Goal: Task Accomplishment & Management: Manage account settings

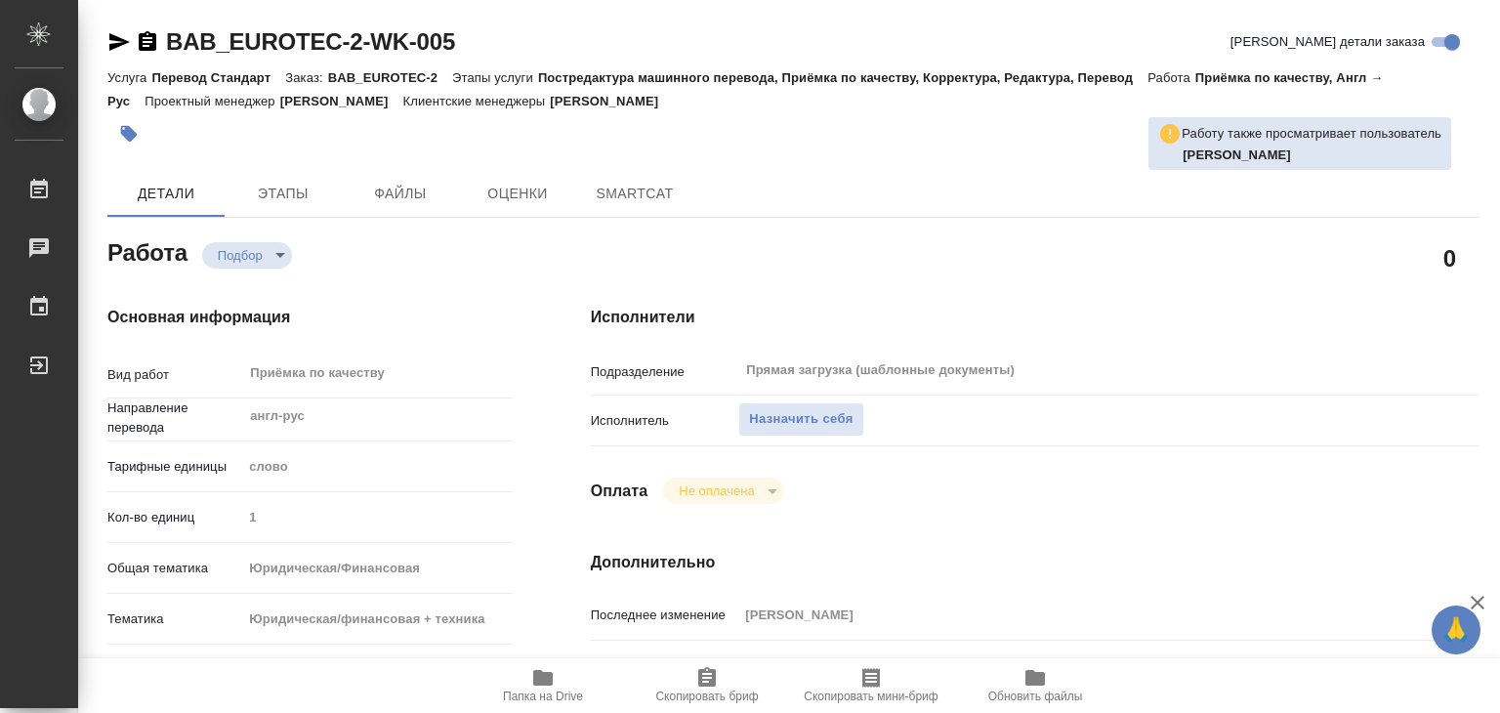
type textarea "x"
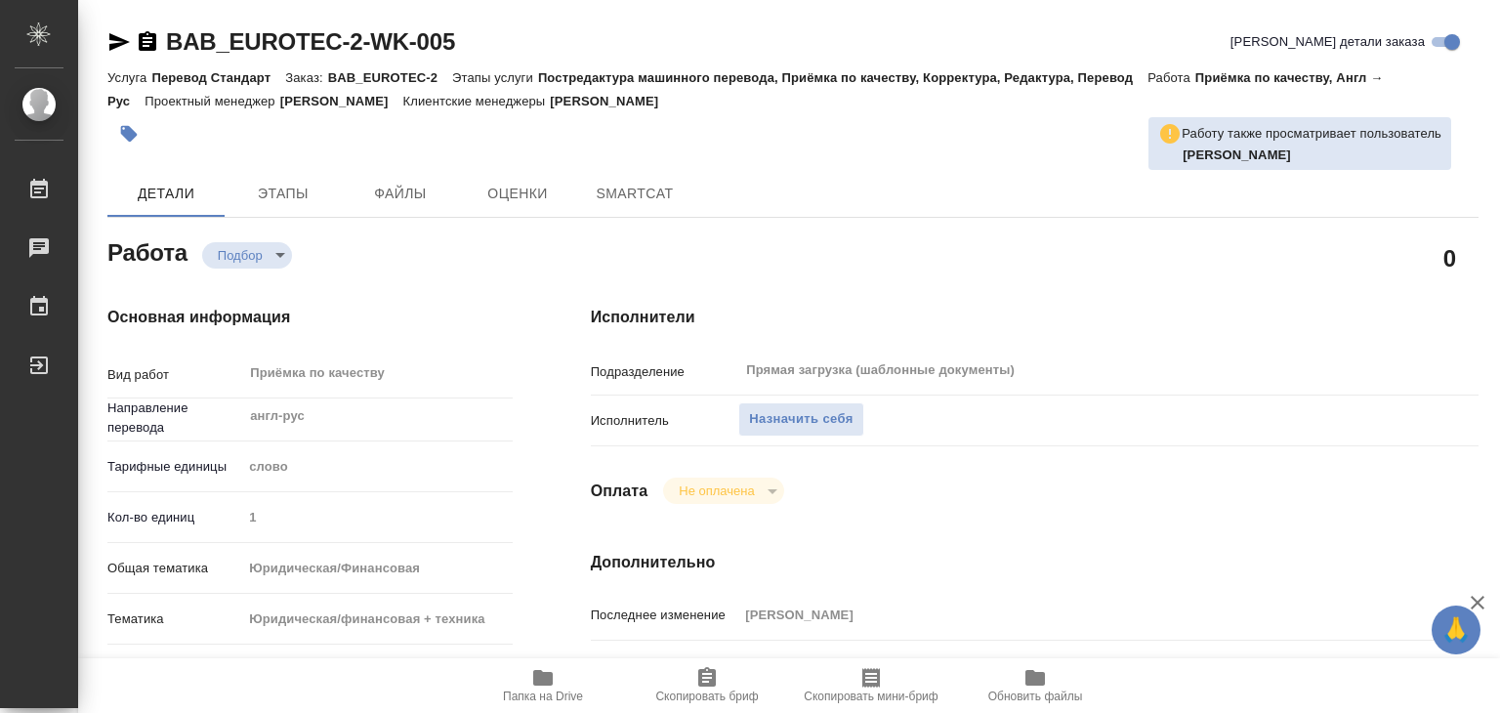
type textarea "x"
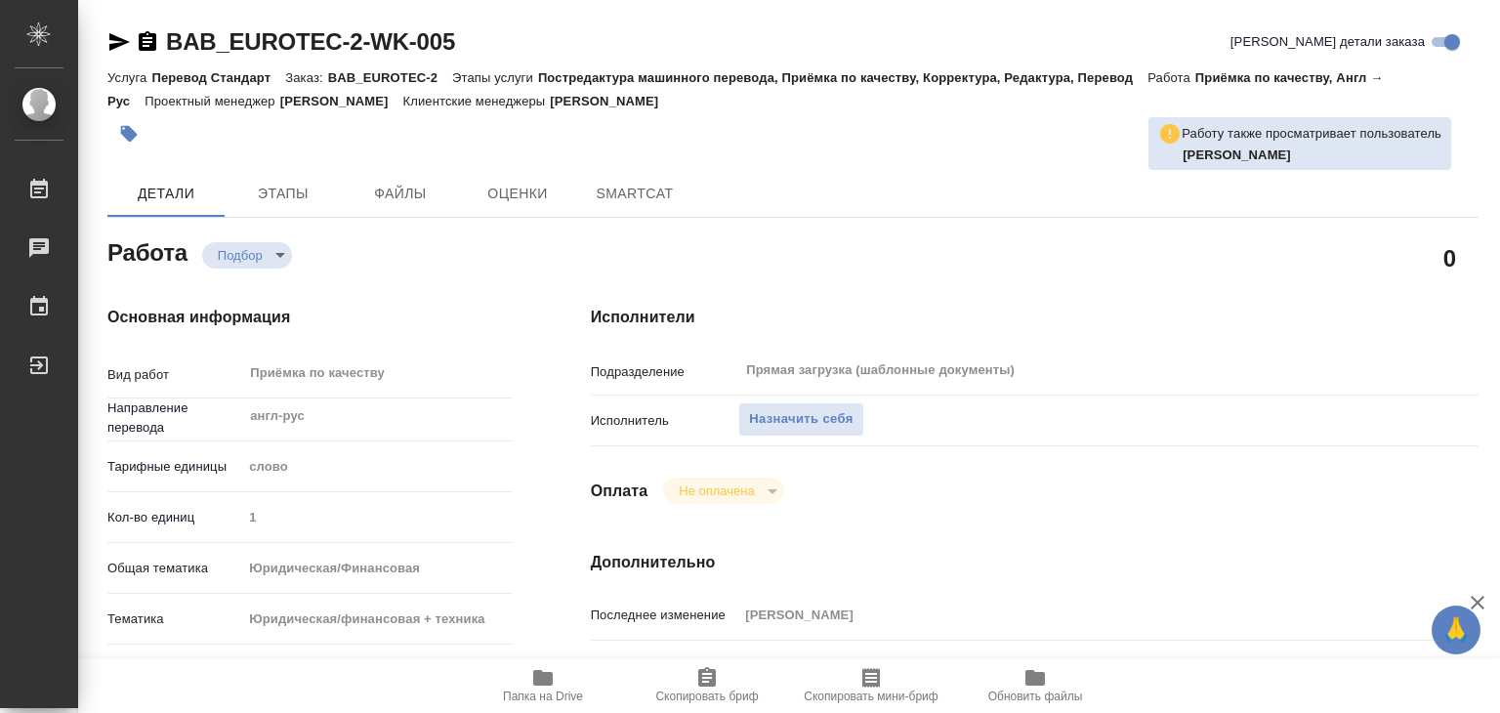
type textarea "x"
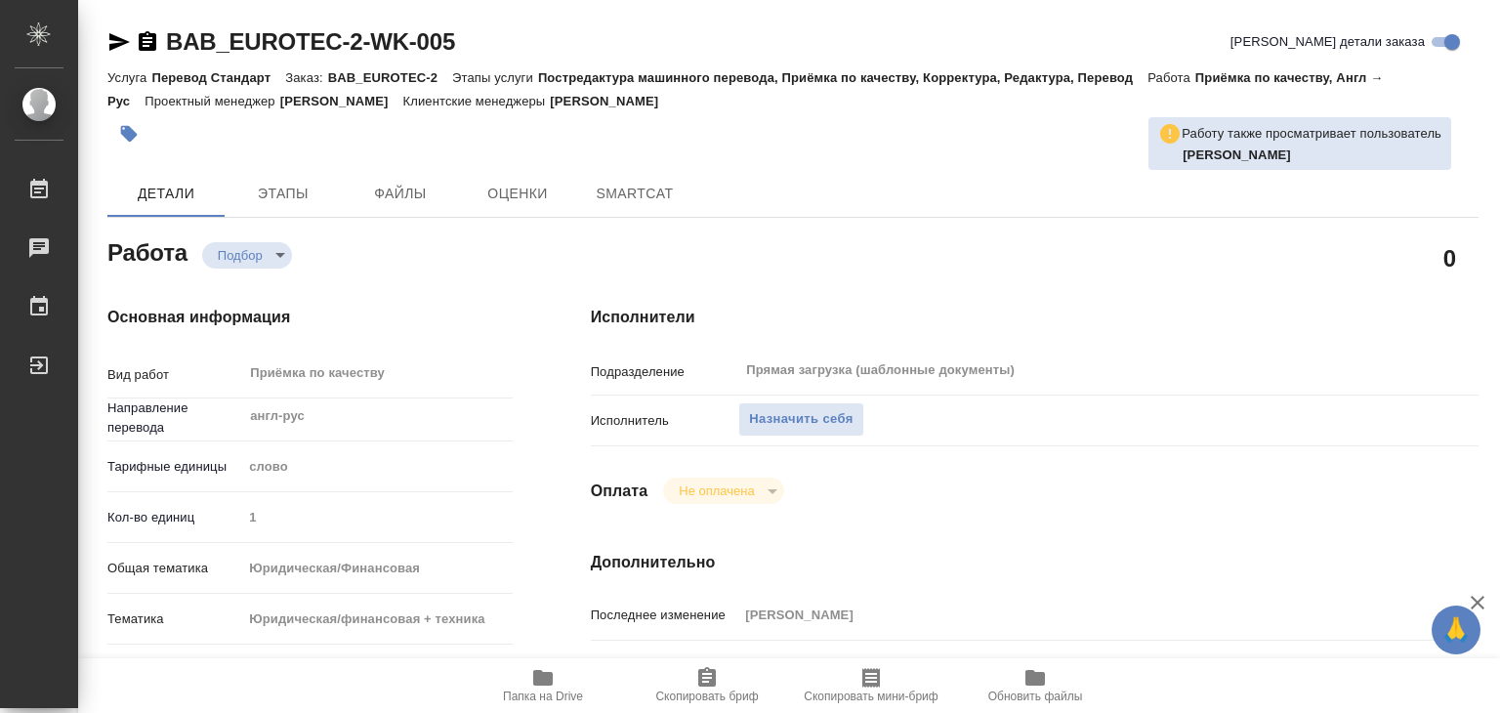
type textarea "x"
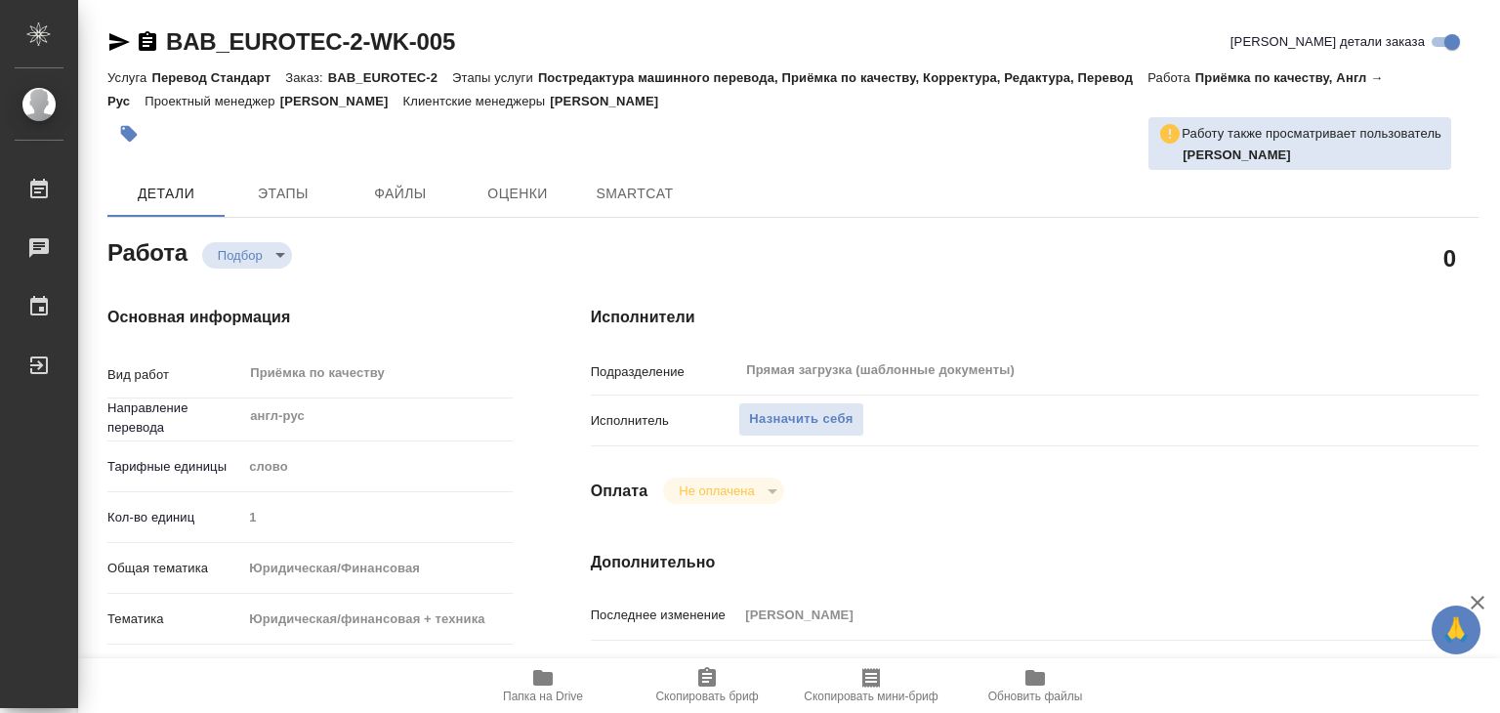
type textarea "x"
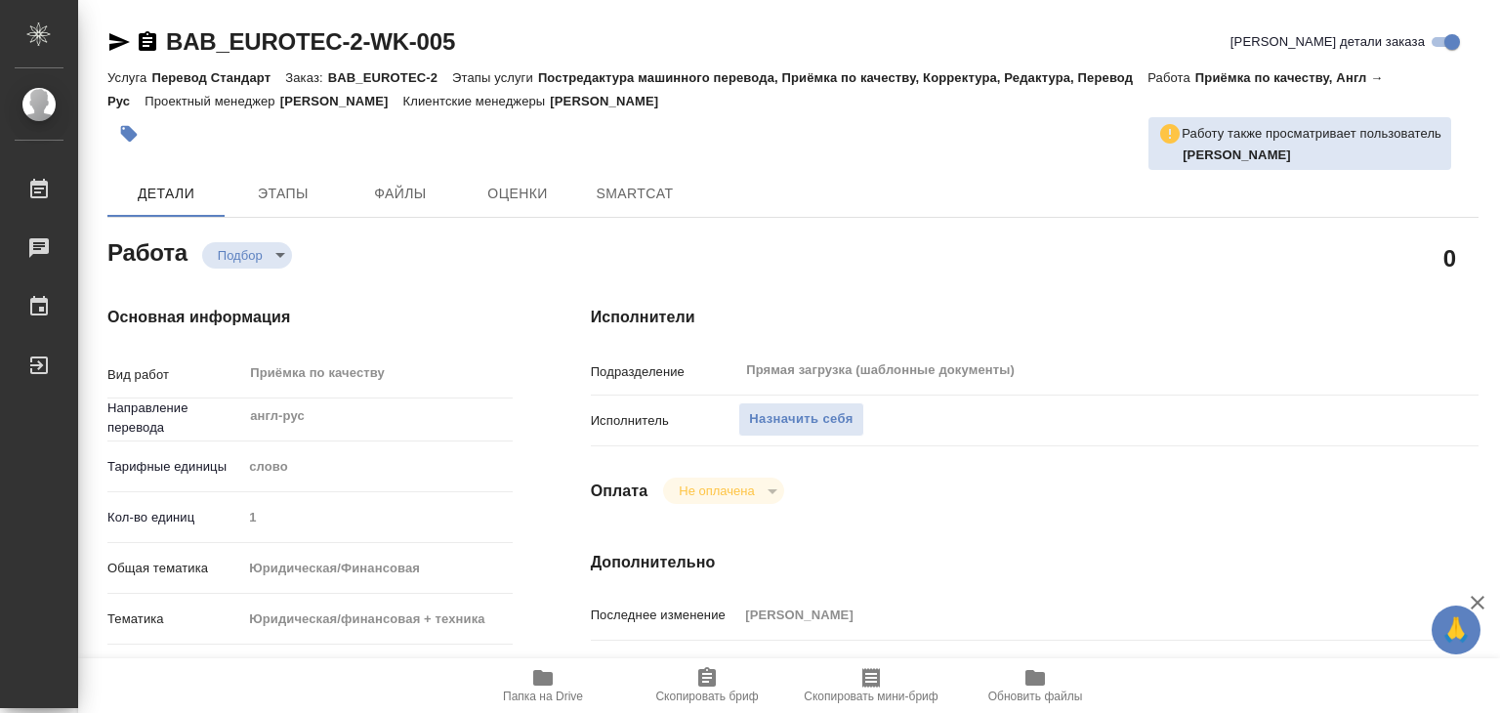
type textarea "x"
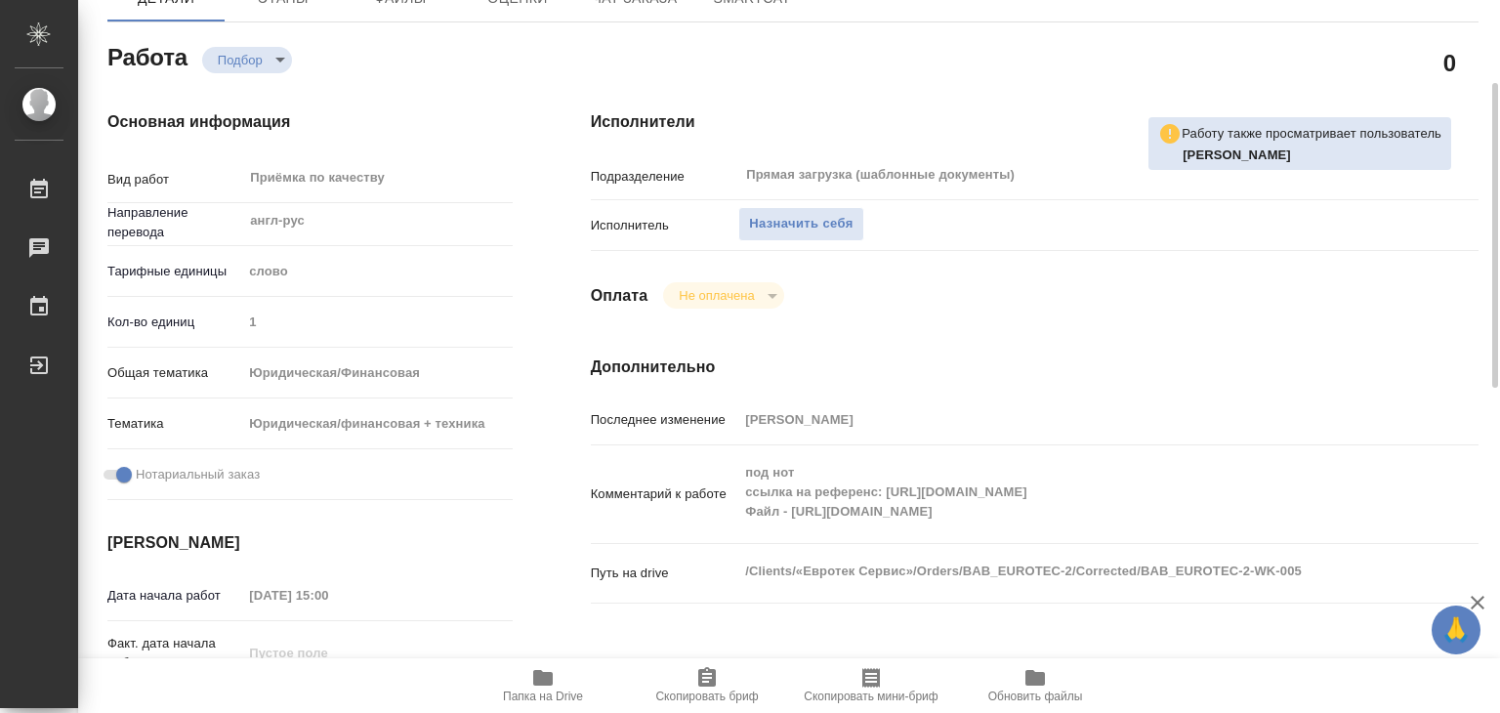
type textarea "x"
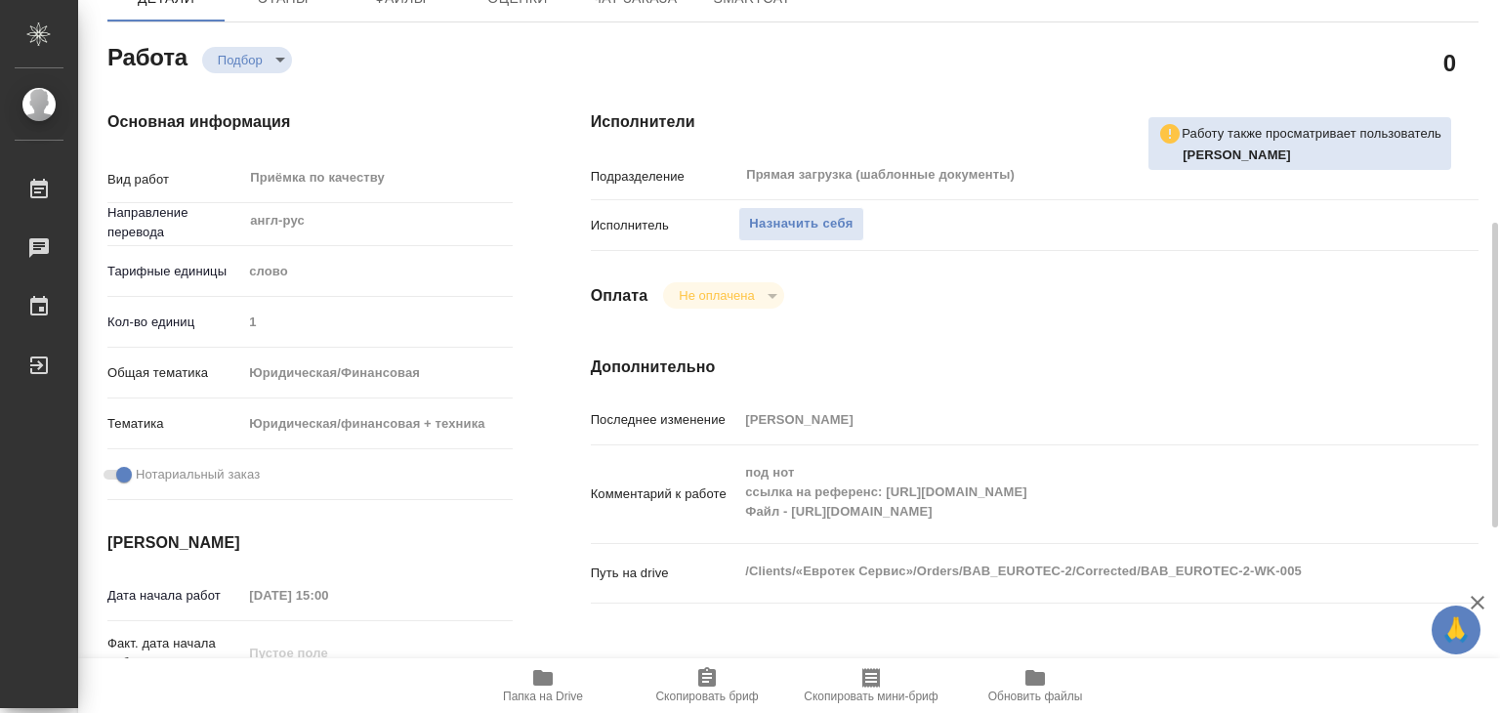
scroll to position [293, 0]
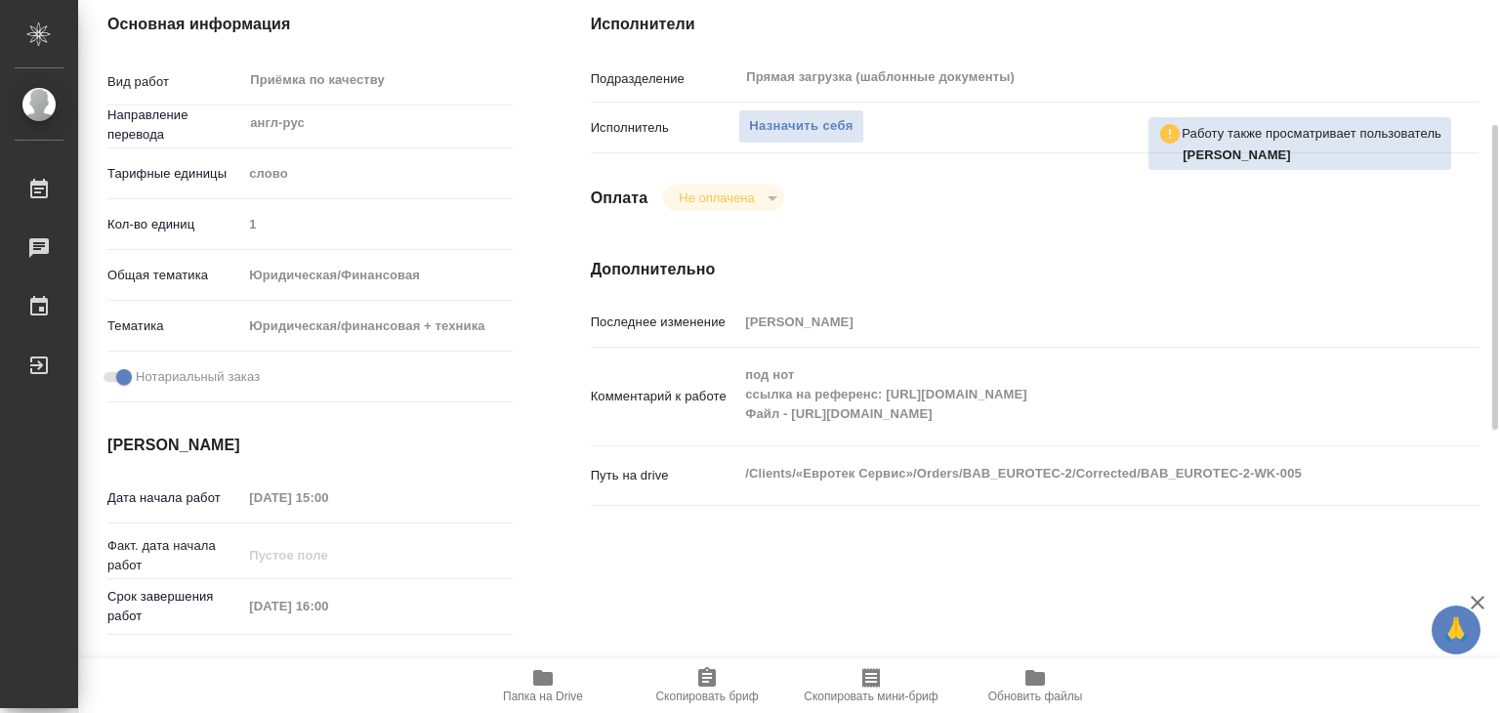
type textarea "x"
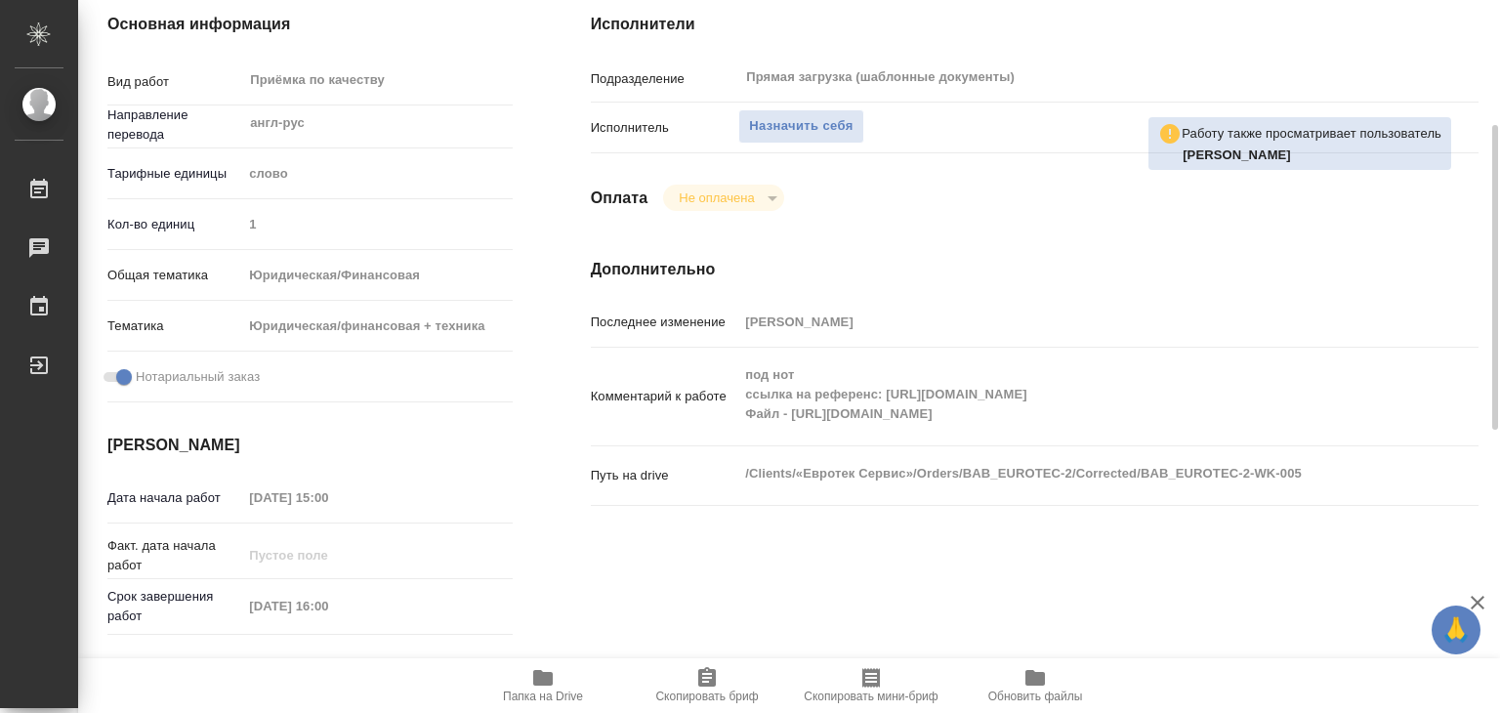
click at [557, 684] on span "Папка на Drive" at bounding box center [543, 684] width 141 height 37
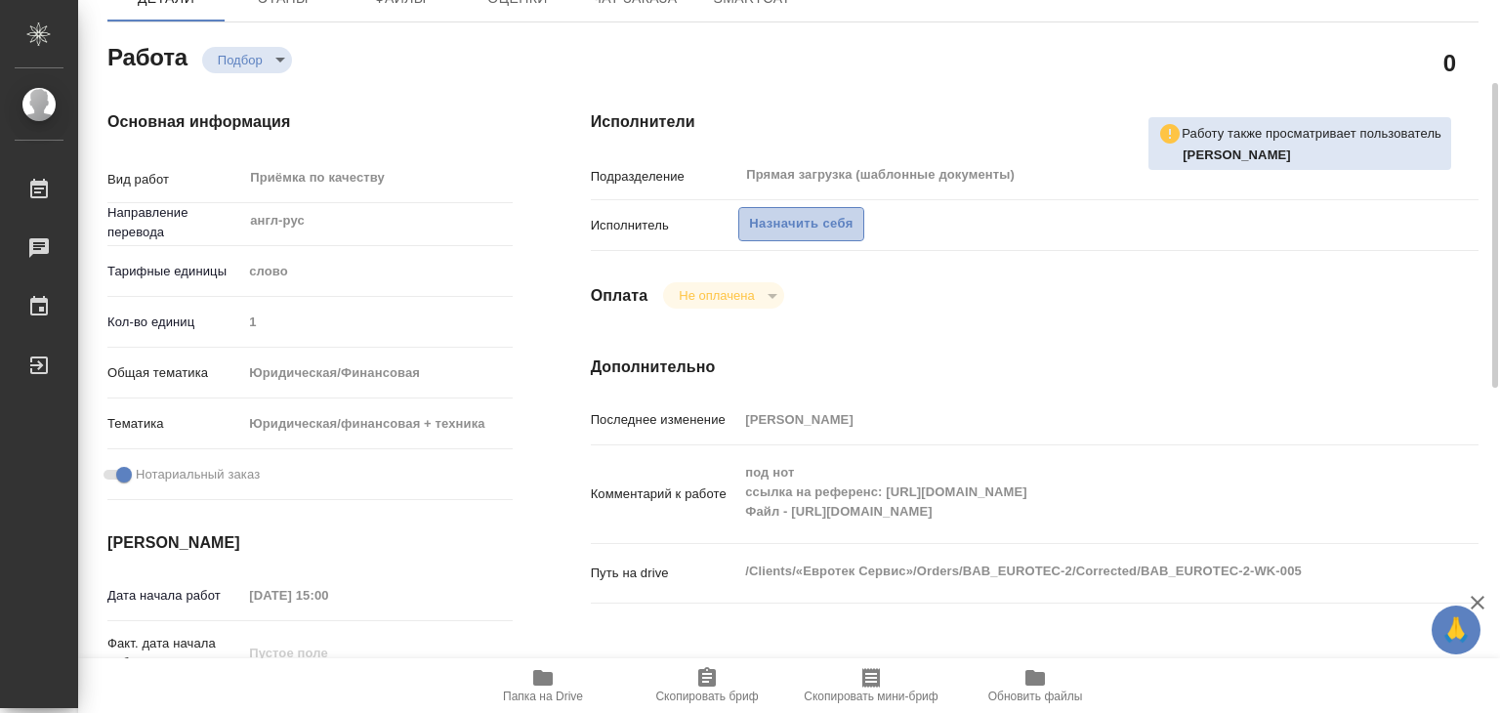
click at [801, 223] on span "Назначить себя" at bounding box center [801, 224] width 104 height 22
type textarea "x"
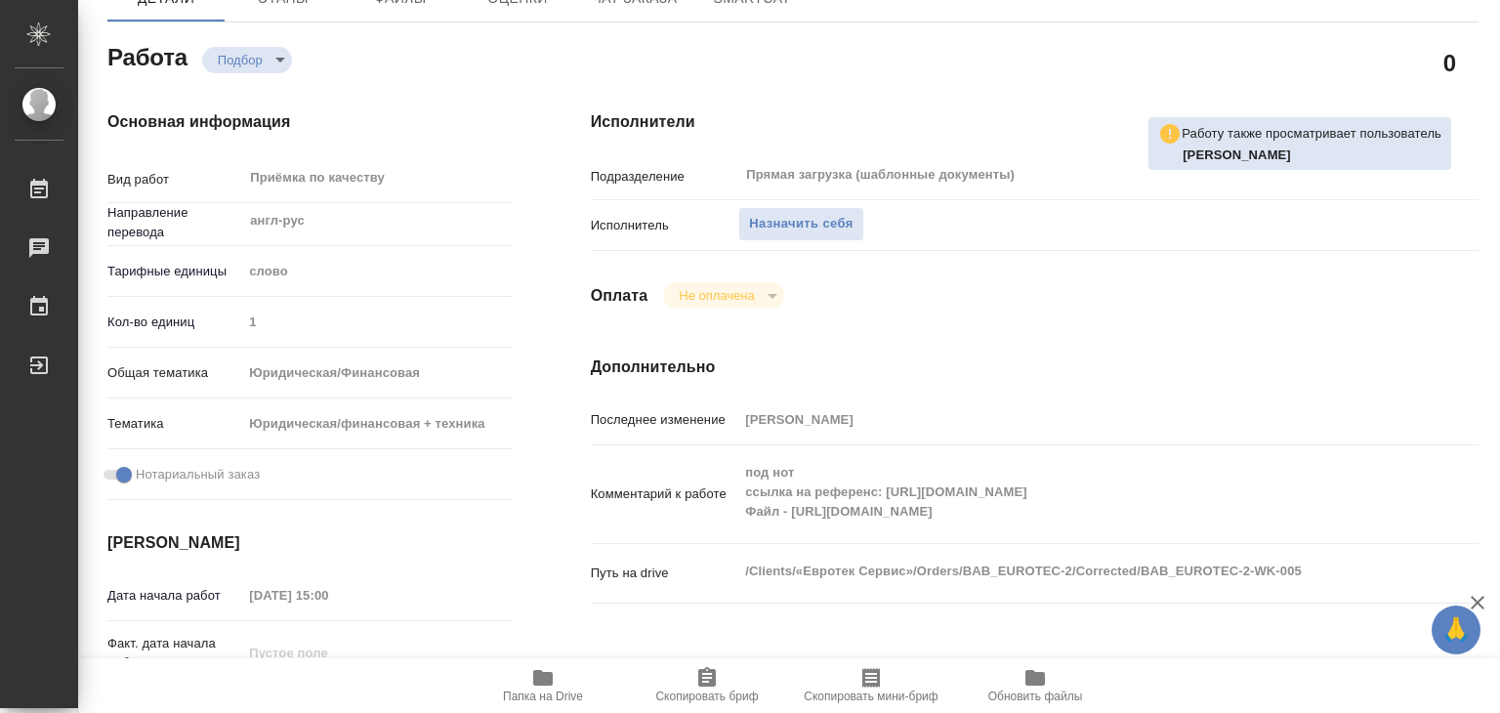
type textarea "x"
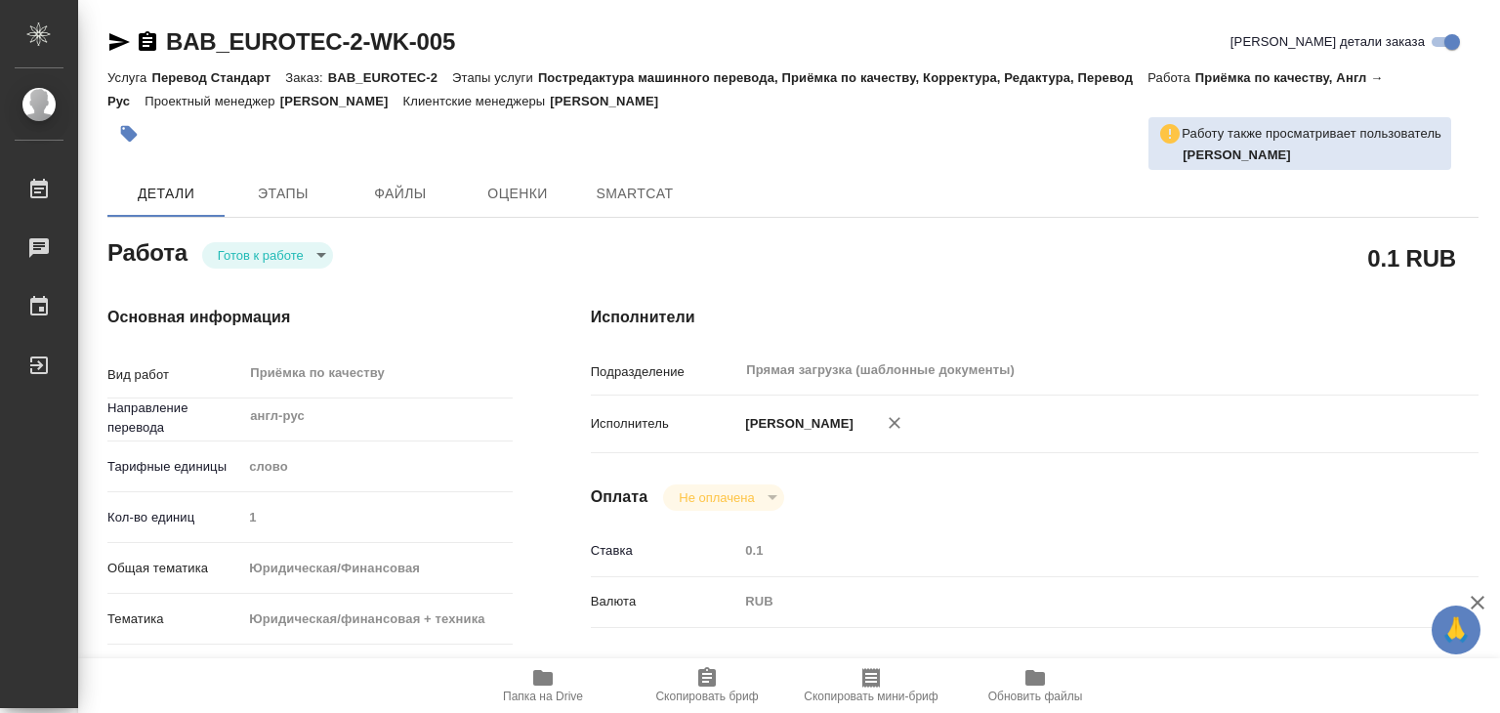
type textarea "x"
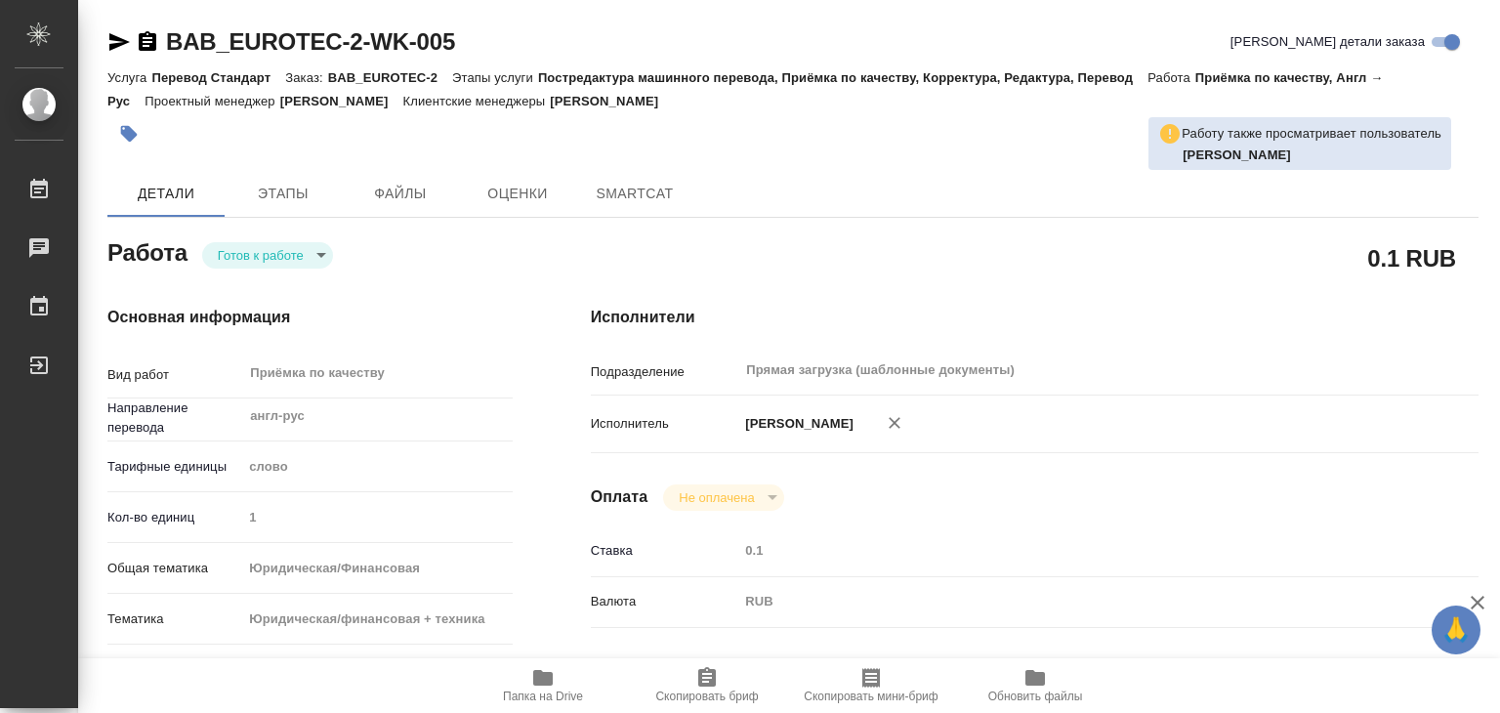
type textarea "x"
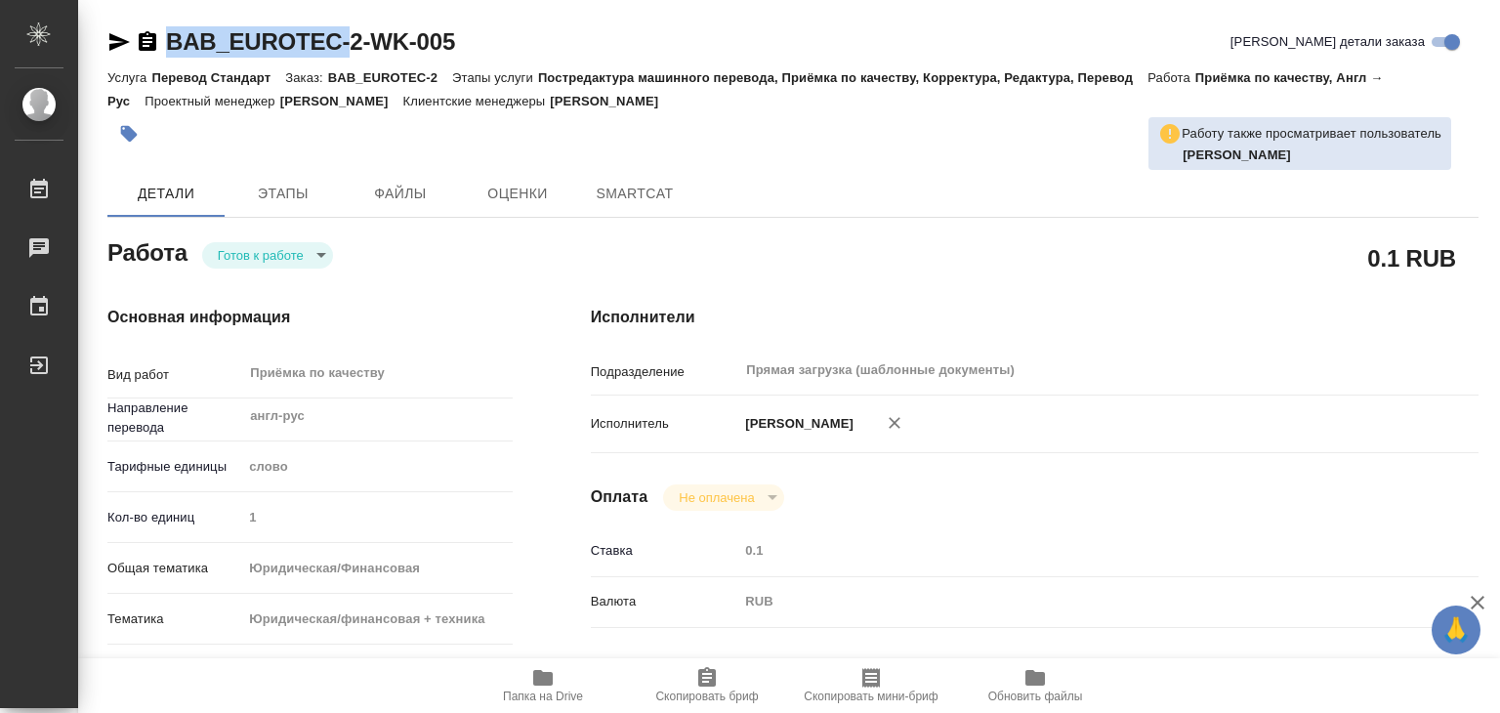
type textarea "x"
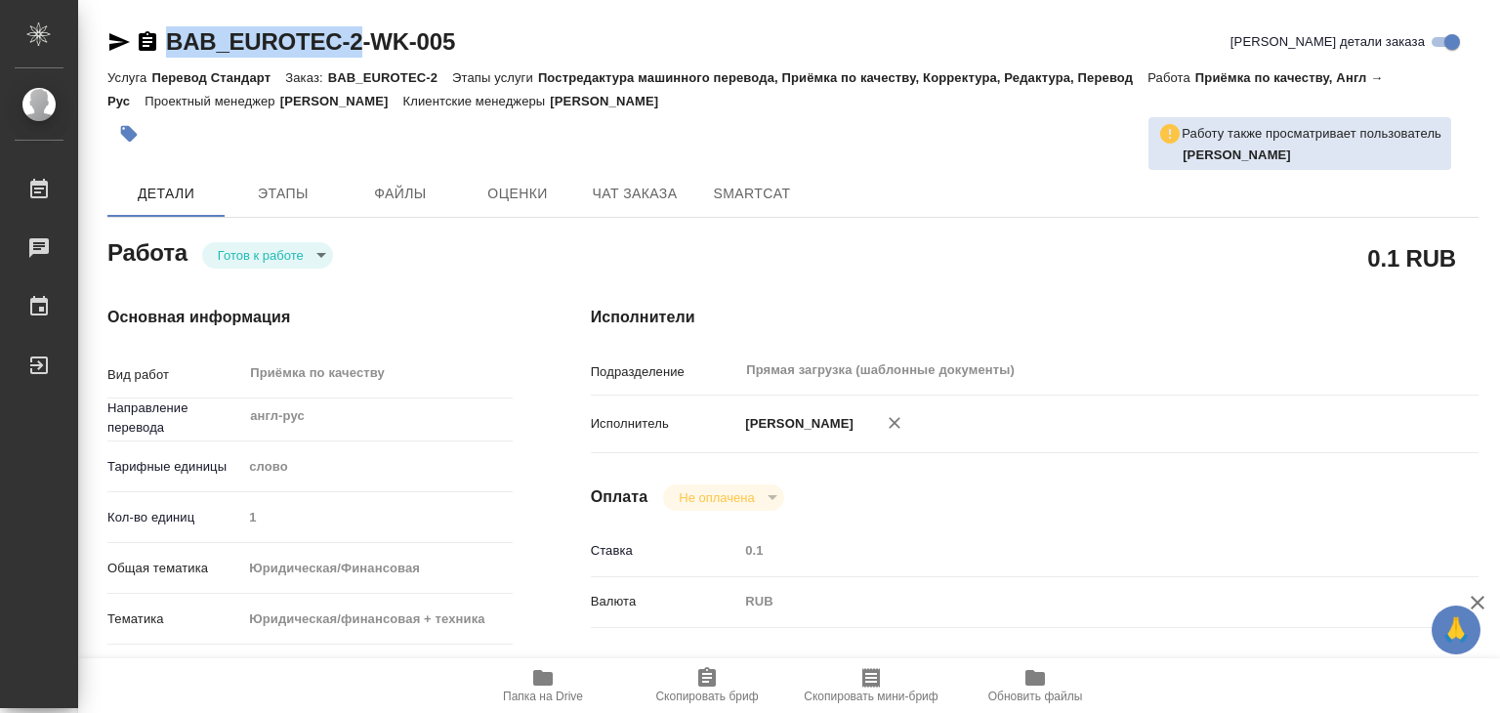
drag, startPoint x: 161, startPoint y: 19, endPoint x: 352, endPoint y: 48, distance: 192.7
copy link "BAB_EUROTEC-2"
type textarea "x"
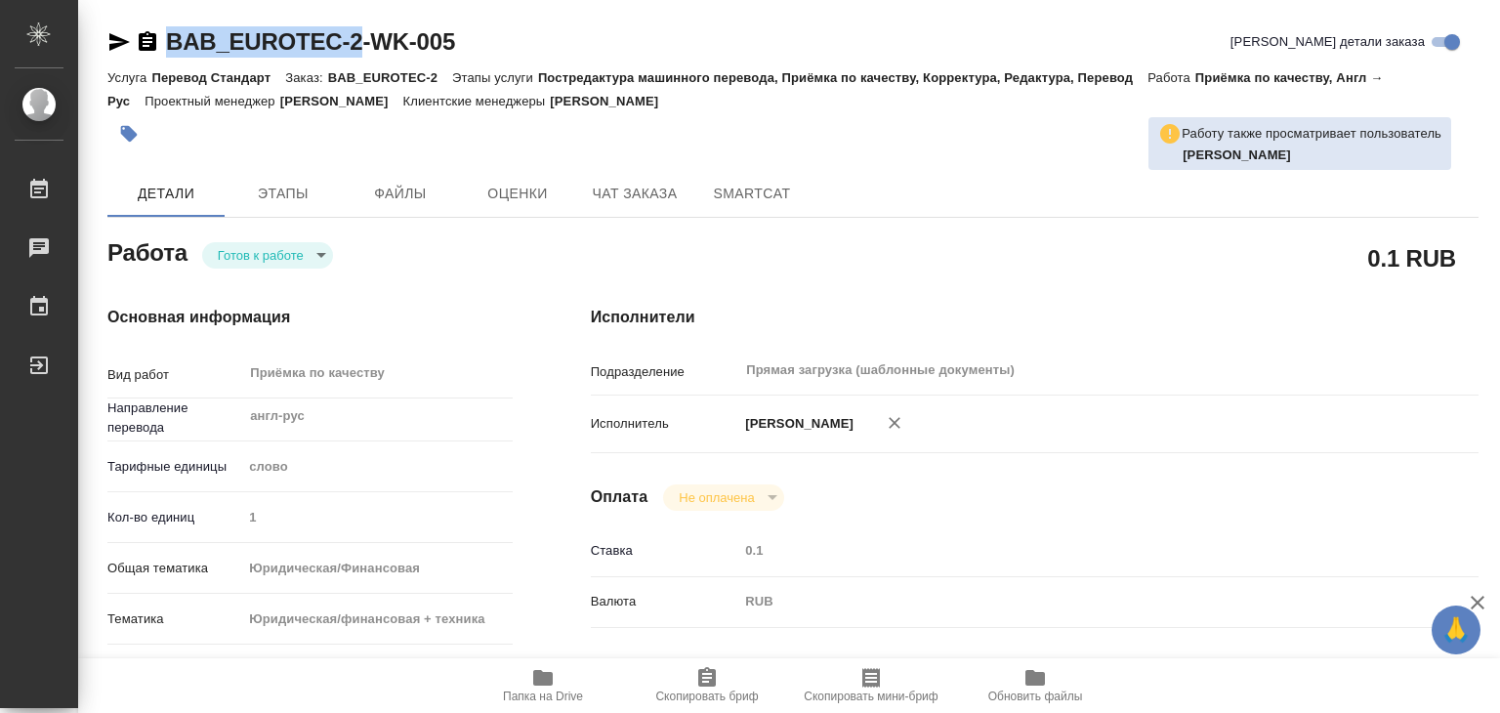
type textarea "x"
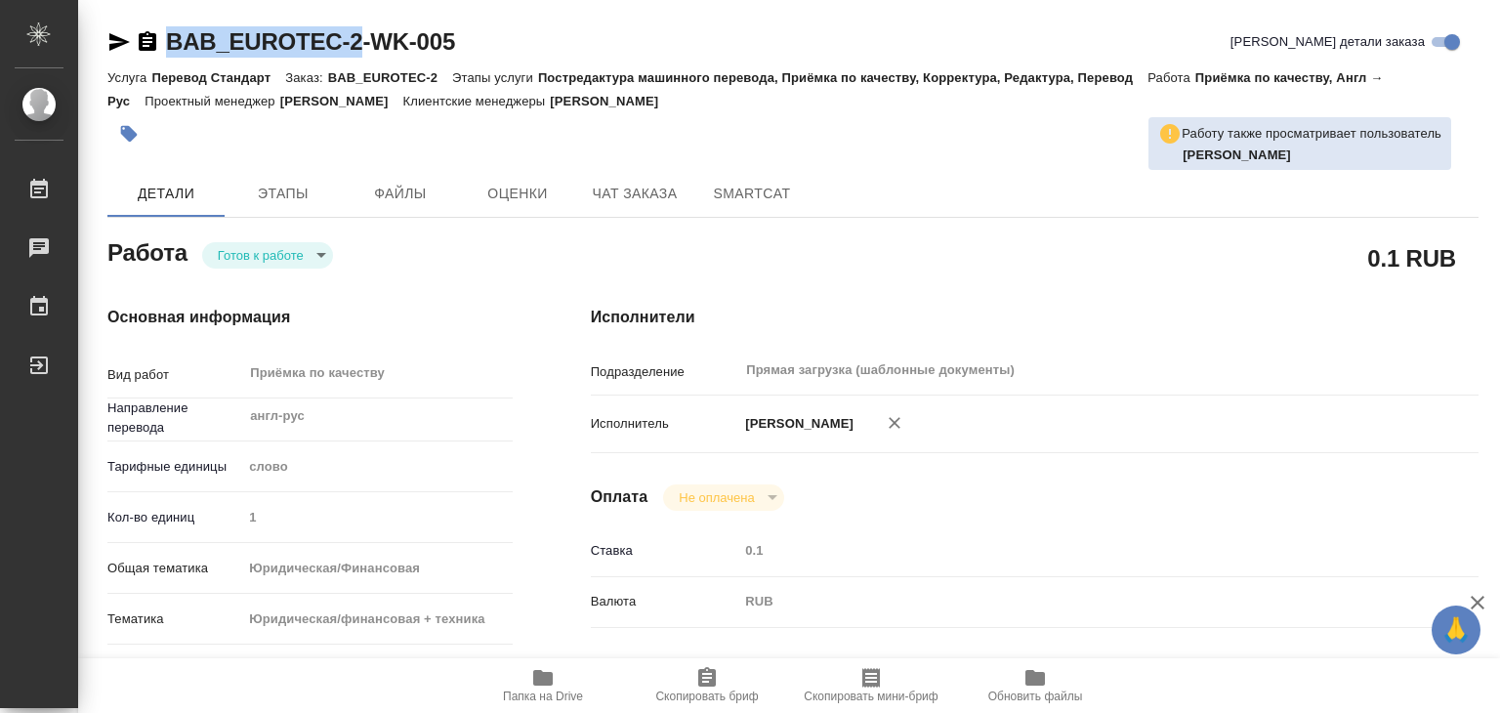
type textarea "x"
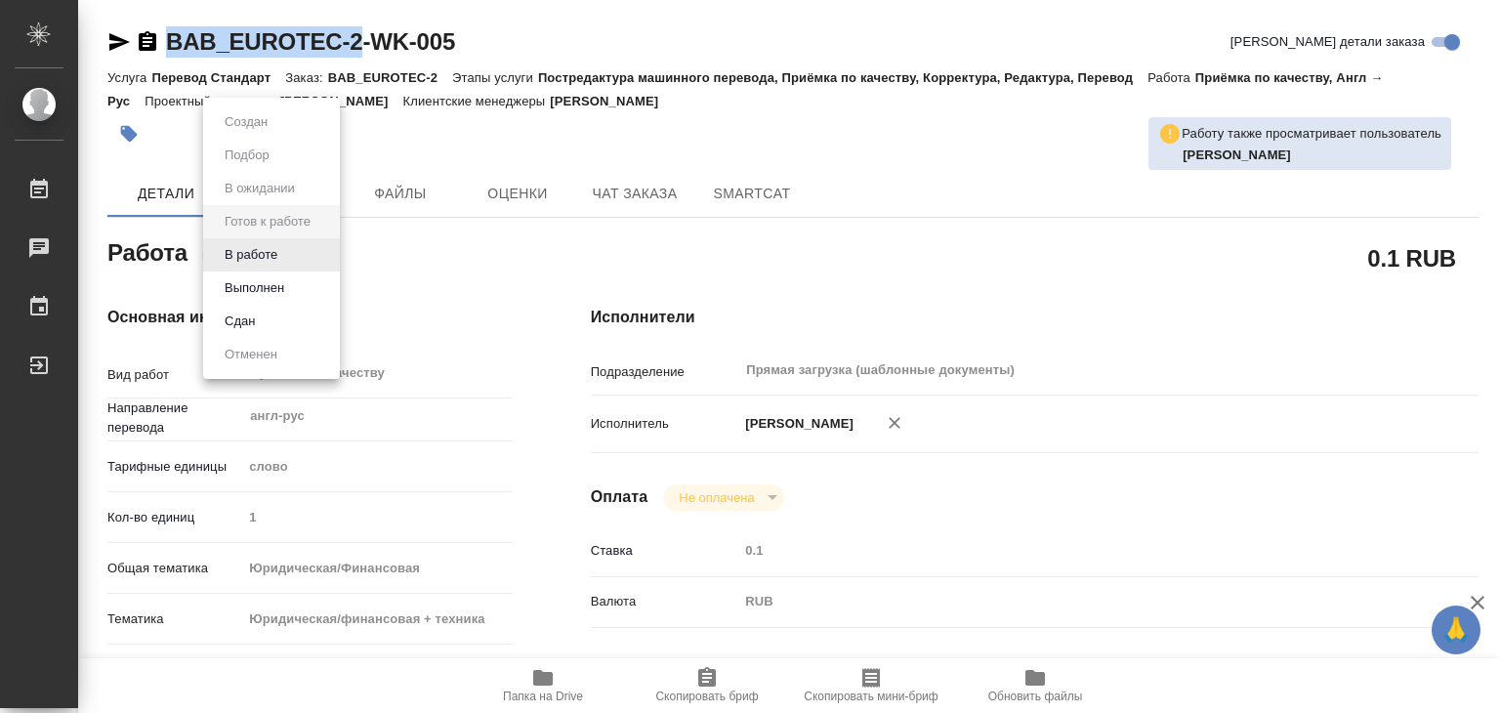
click at [311, 259] on body "🙏 .cls-1 fill:#fff; AWATERA Alilekova Valeriya Работы 0 Чаты График Выйти BAB_E…" at bounding box center [750, 356] width 1500 height 713
click at [297, 264] on li "В работе" at bounding box center [271, 254] width 137 height 33
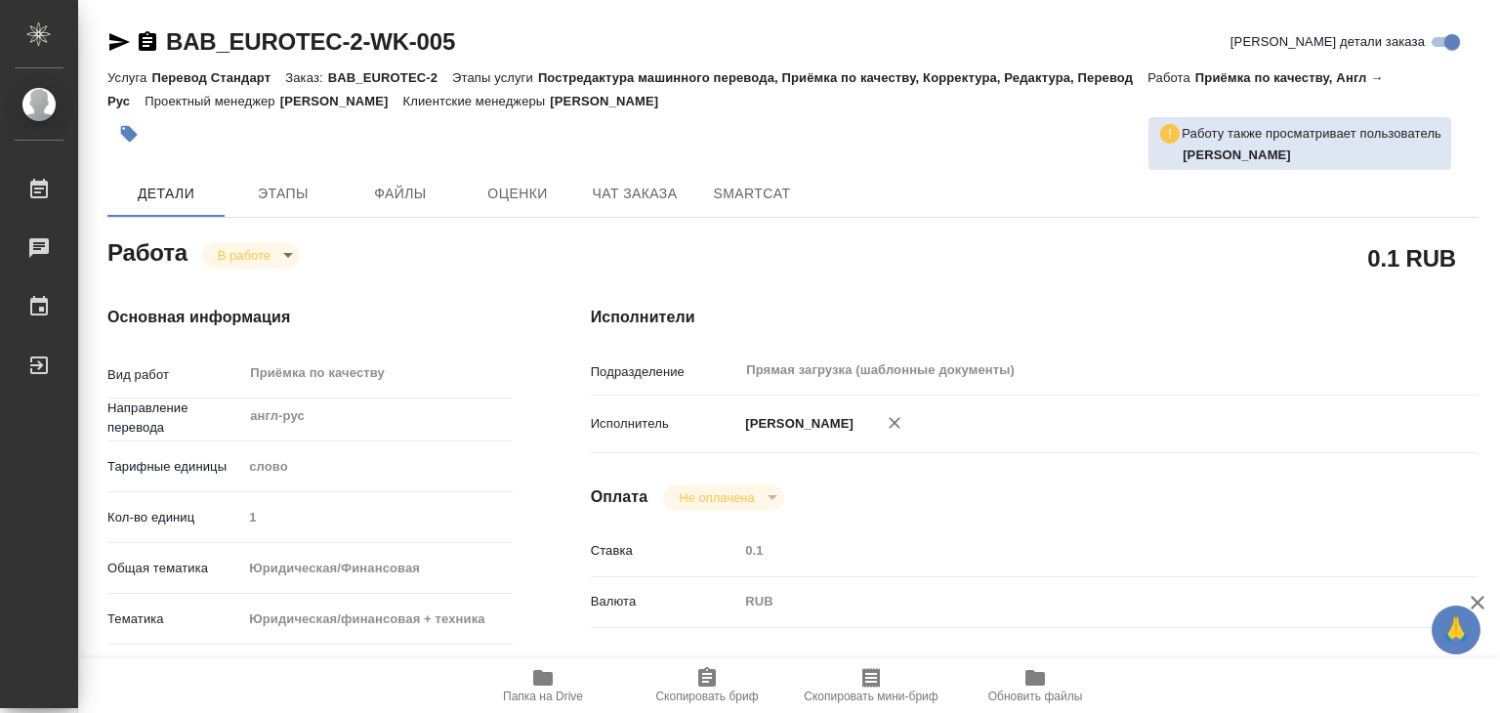
type textarea "x"
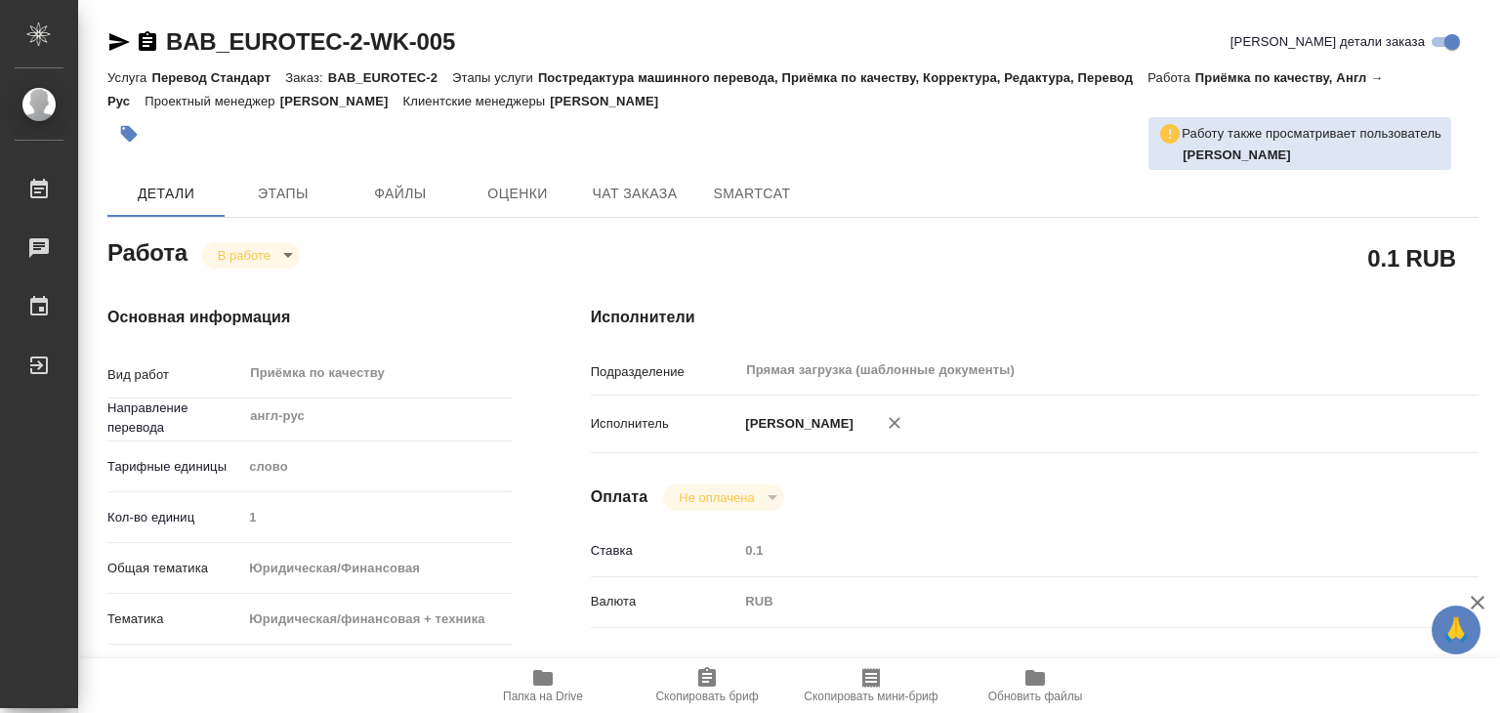
type textarea "x"
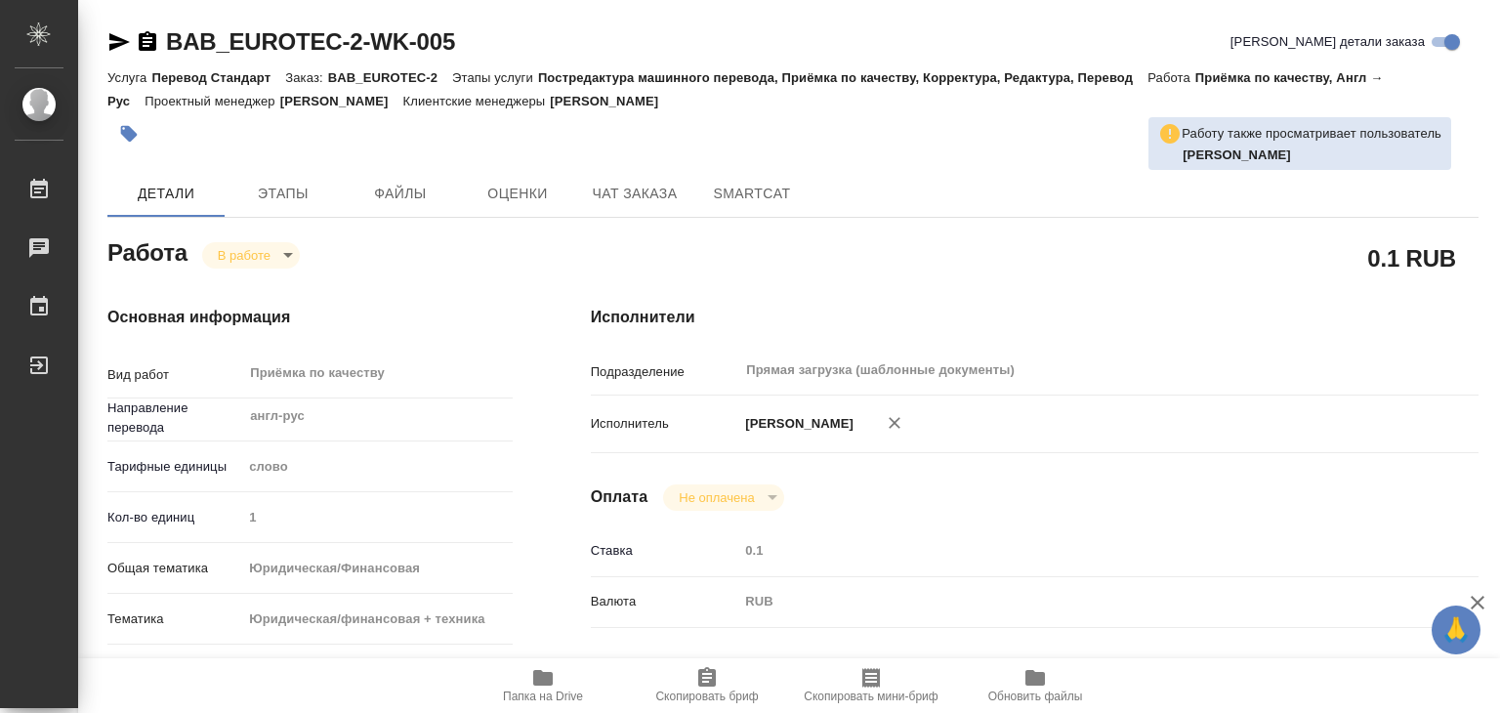
type textarea "x"
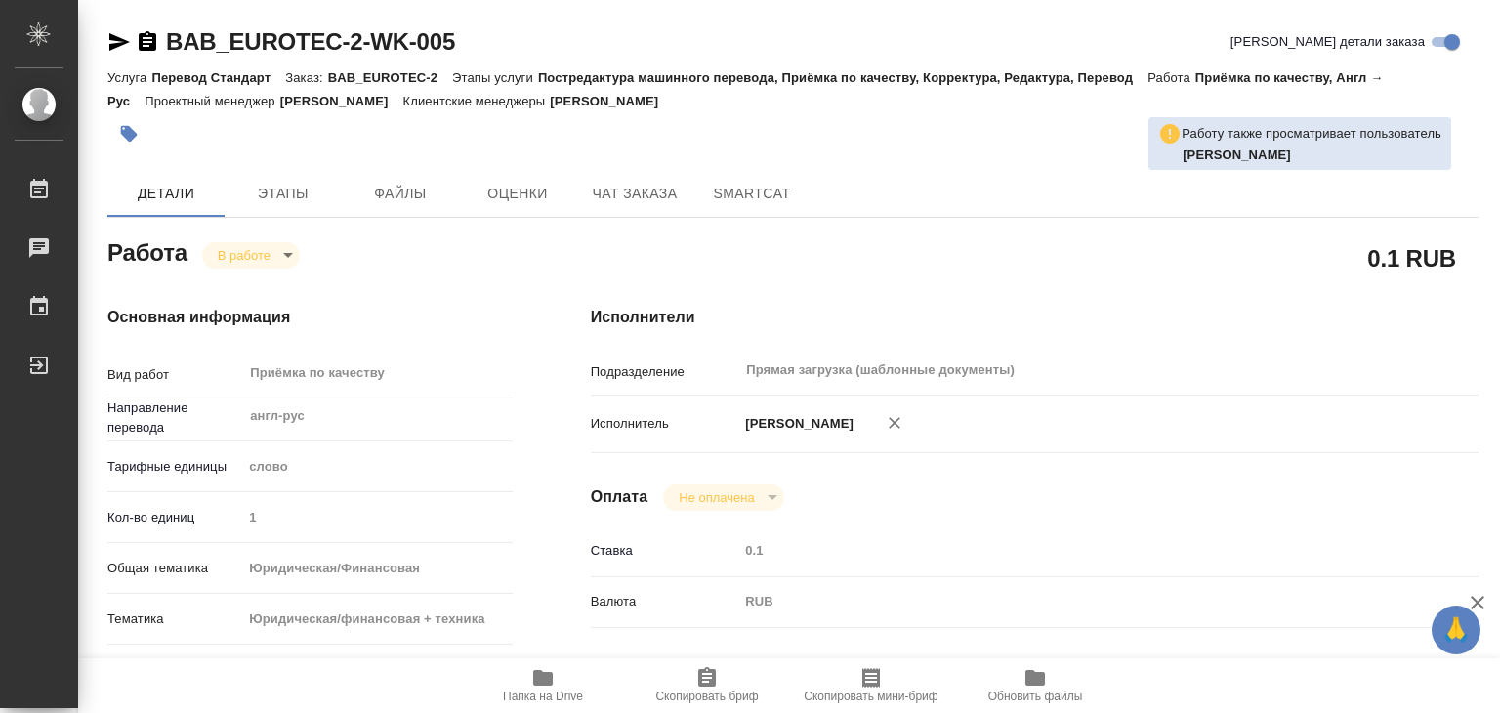
type textarea "x"
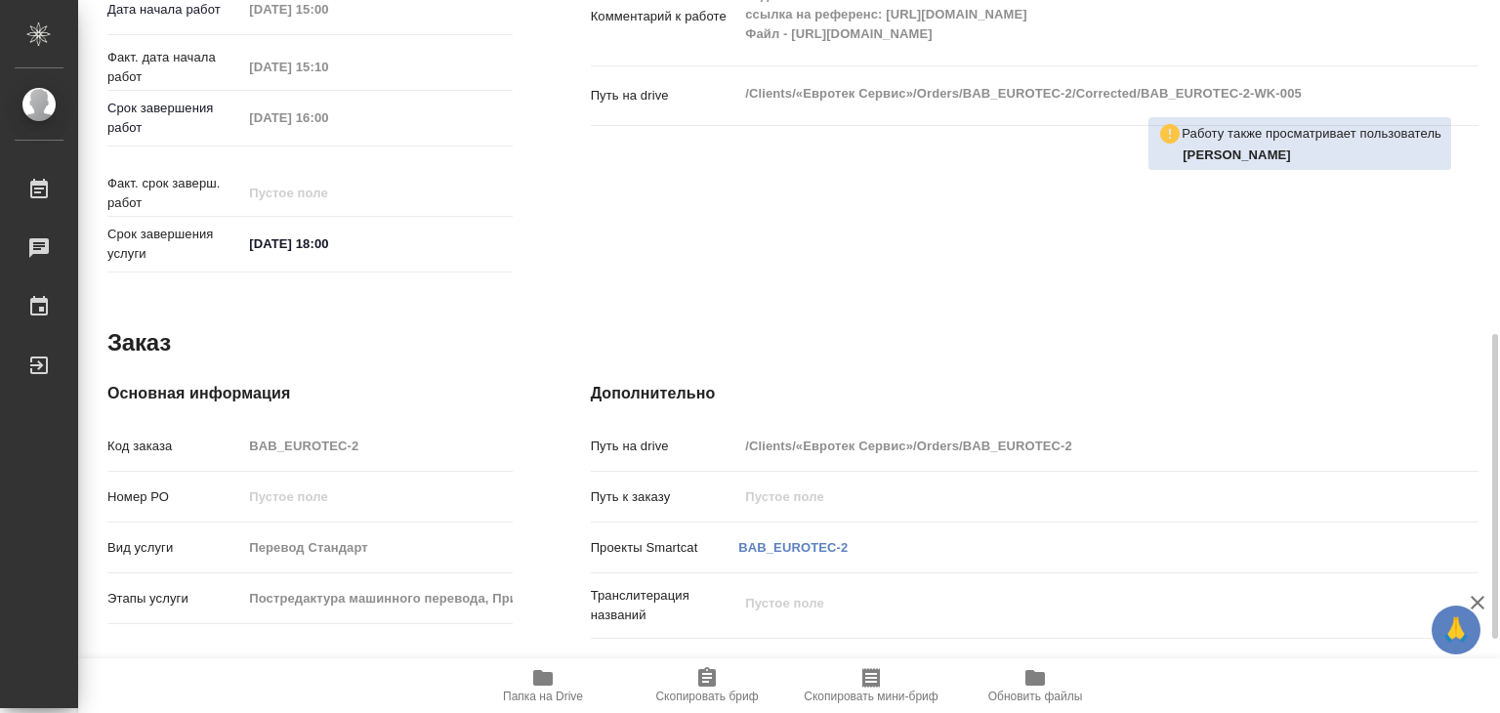
scroll to position [953, 0]
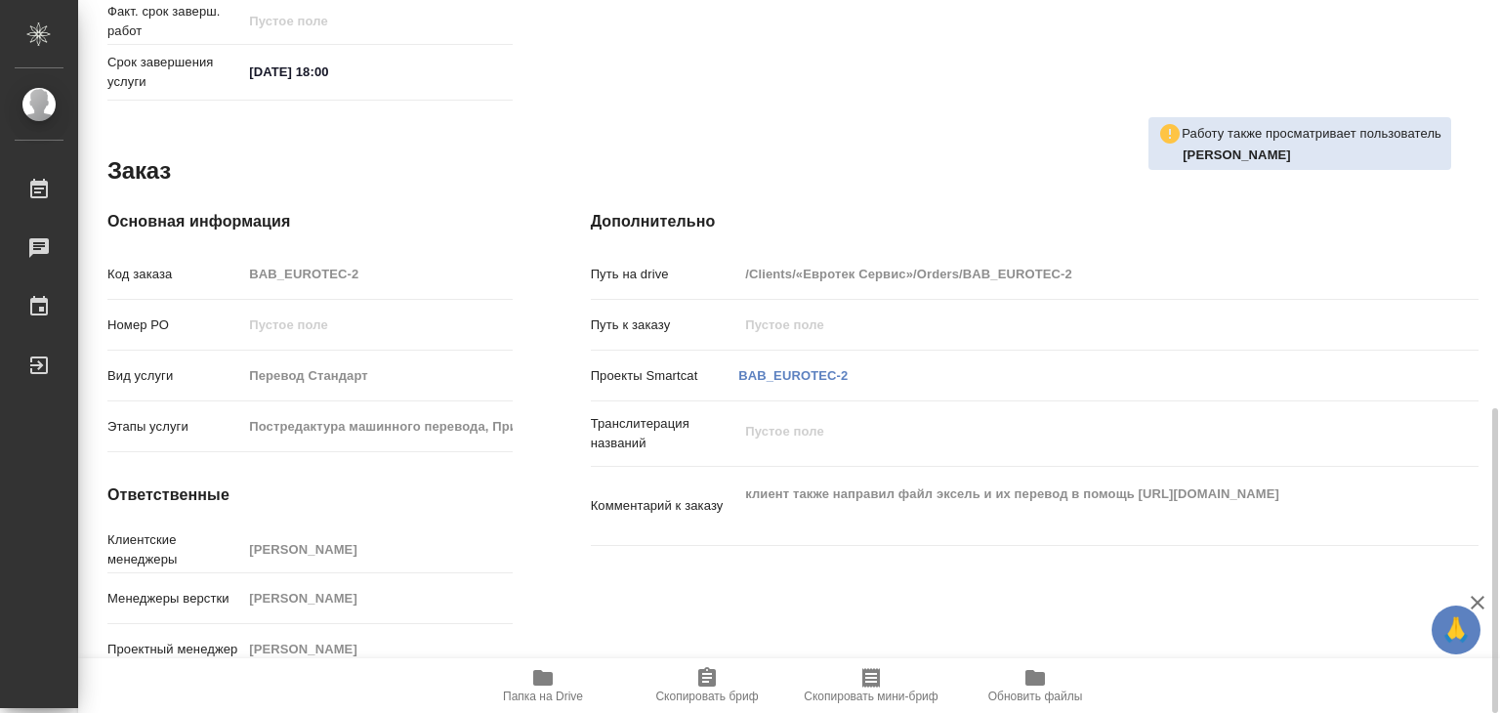
click at [704, 514] on div "Комментарий к заказу клиент также направил файл эксель и их перевод в помощь ht…" at bounding box center [1035, 506] width 888 height 62
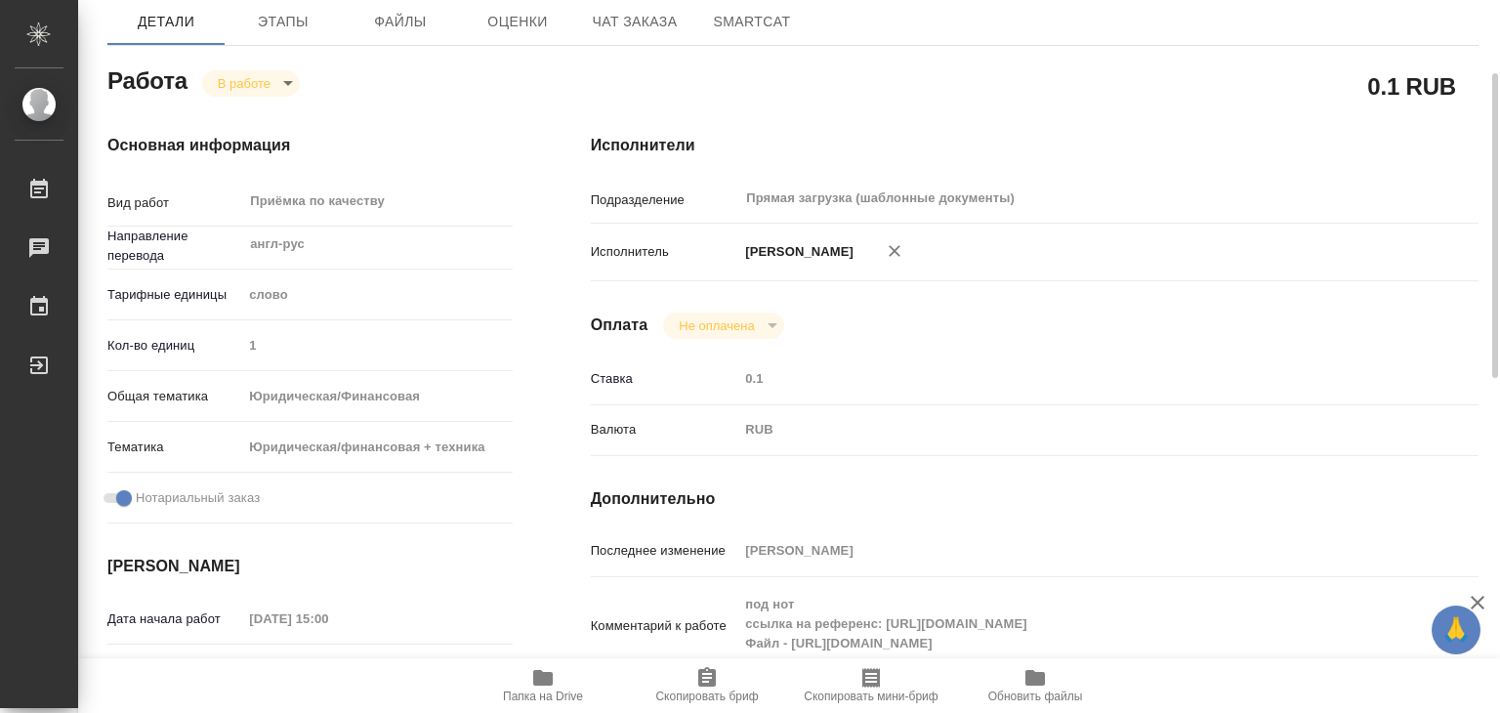
scroll to position [0, 0]
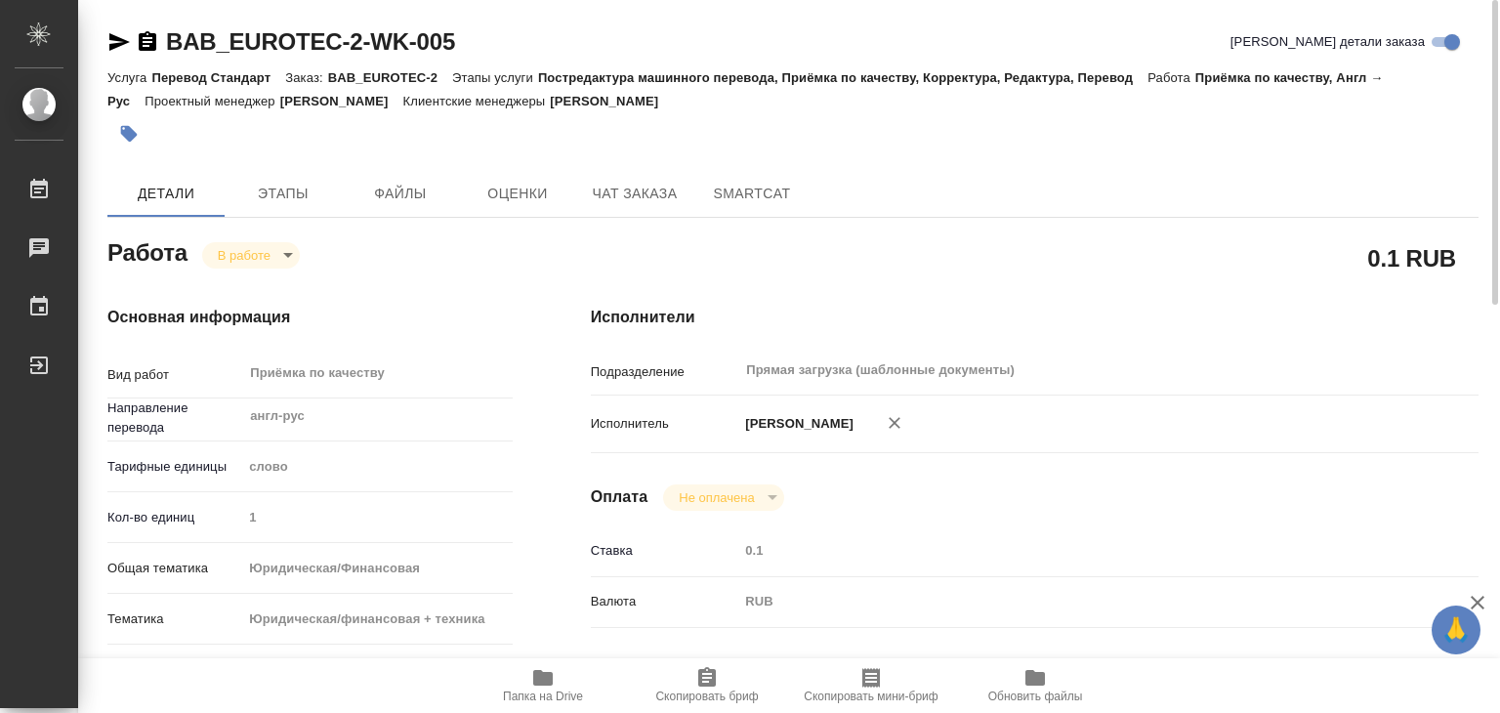
click at [126, 124] on icon "button" at bounding box center [129, 134] width 20 height 20
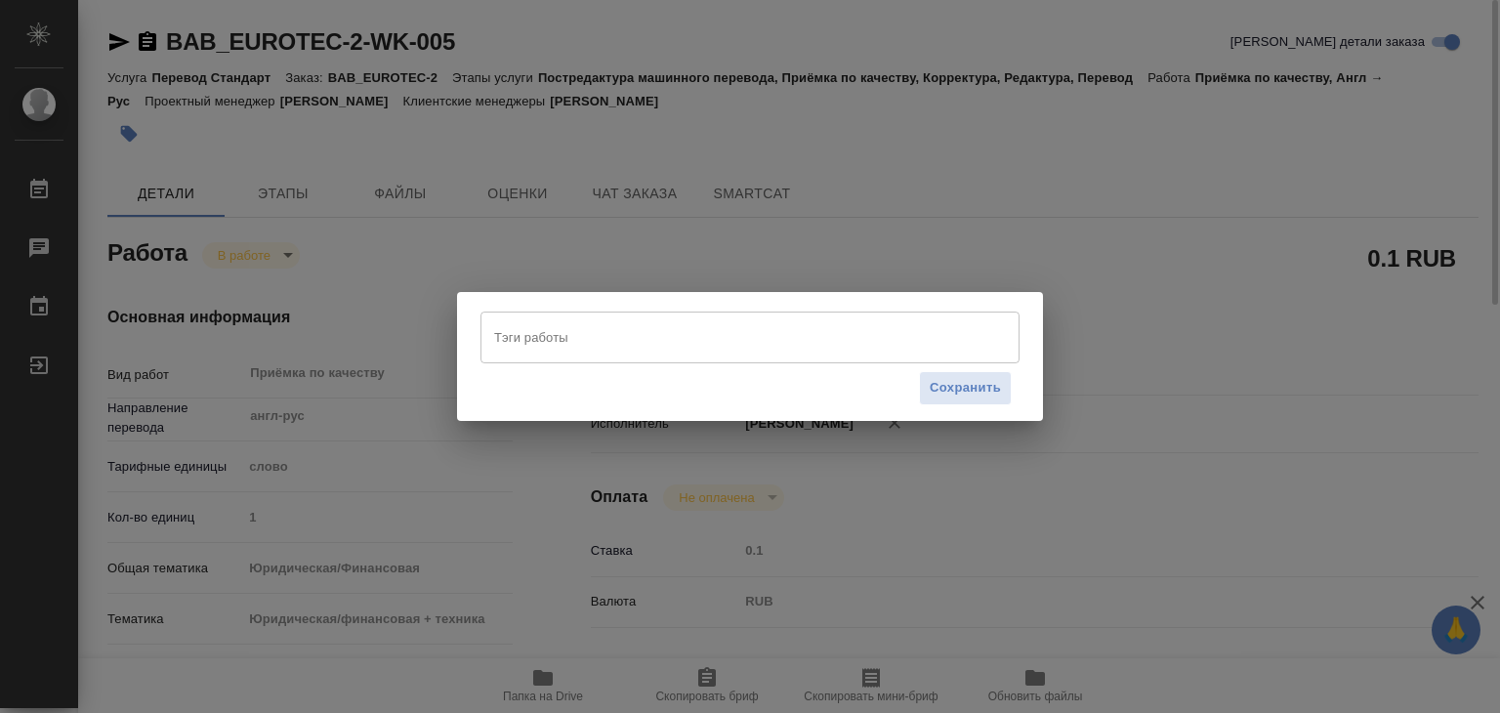
click at [540, 356] on div "Тэги работы" at bounding box center [749, 336] width 539 height 51
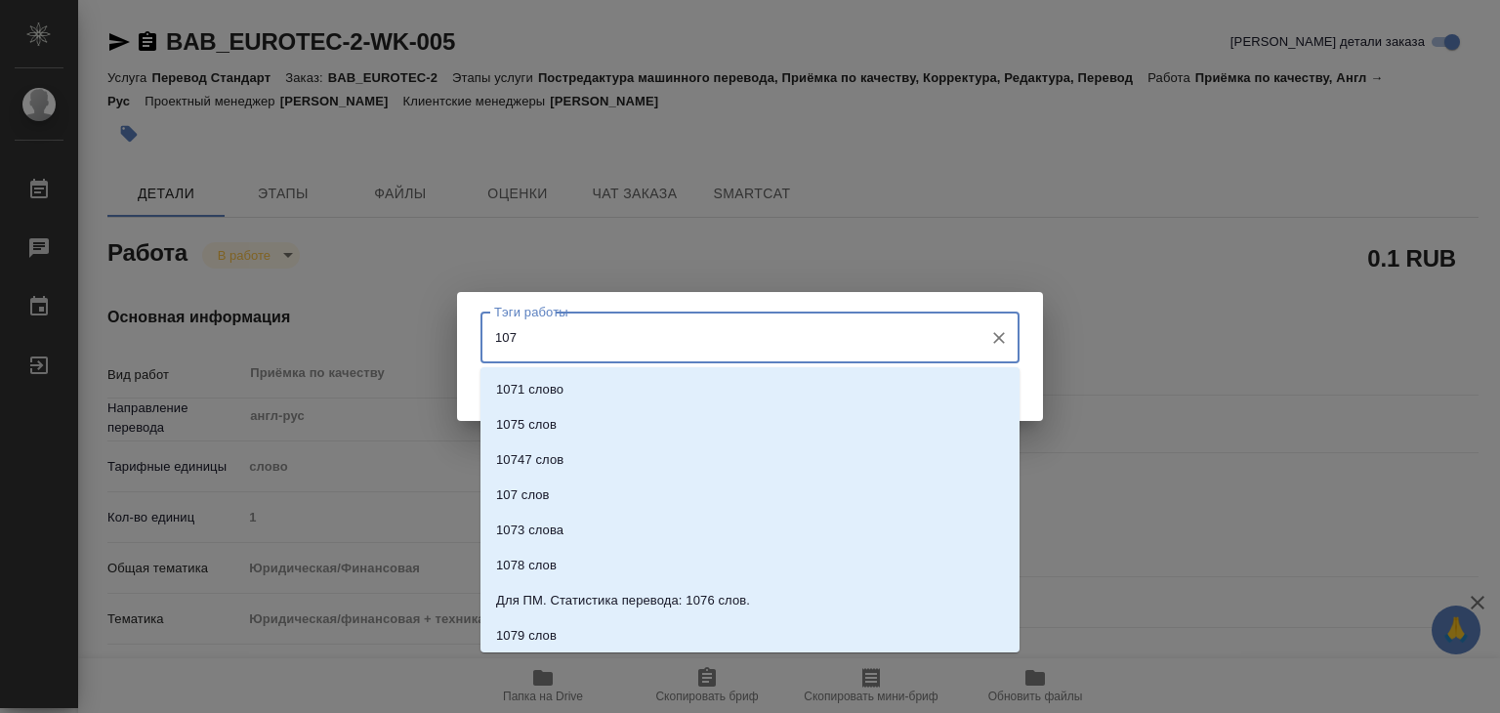
type input "1078"
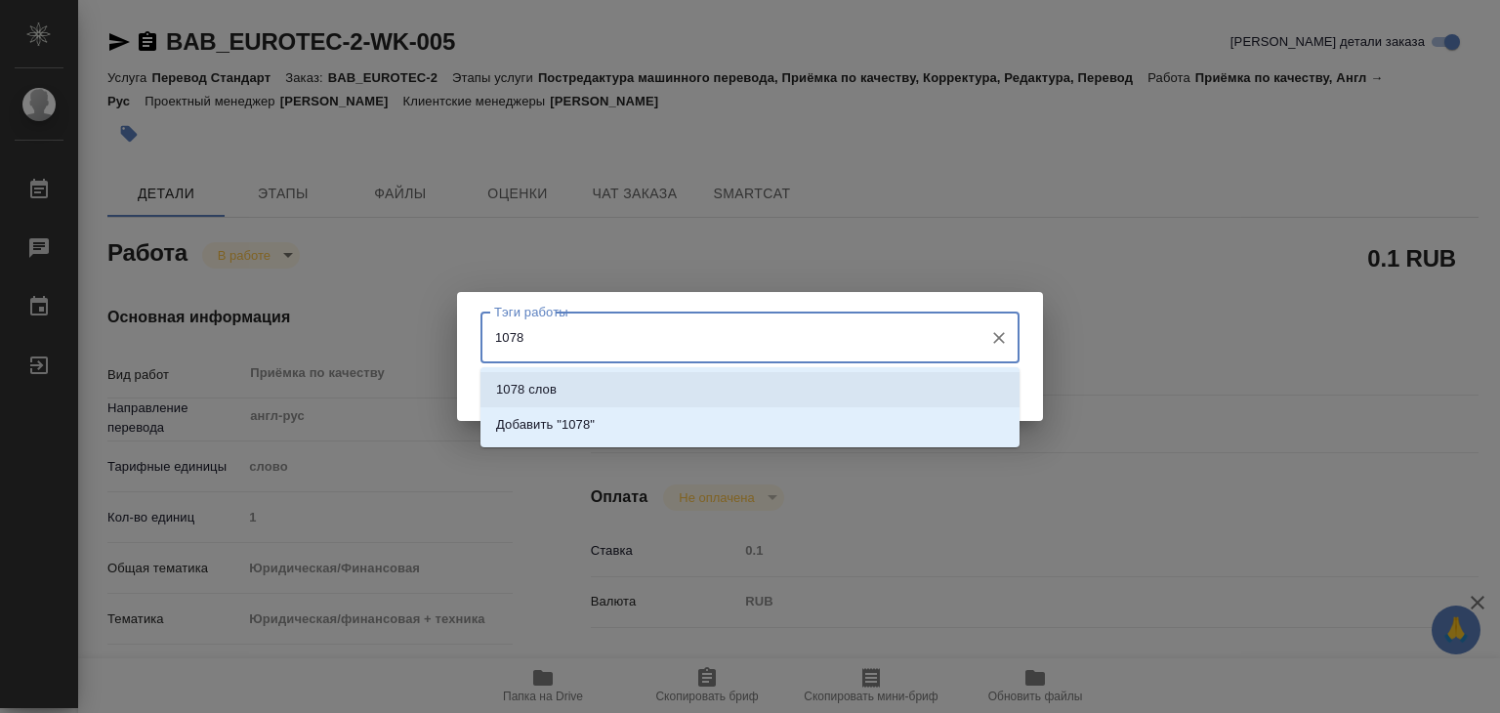
click at [603, 393] on li "1078 слов" at bounding box center [749, 389] width 539 height 35
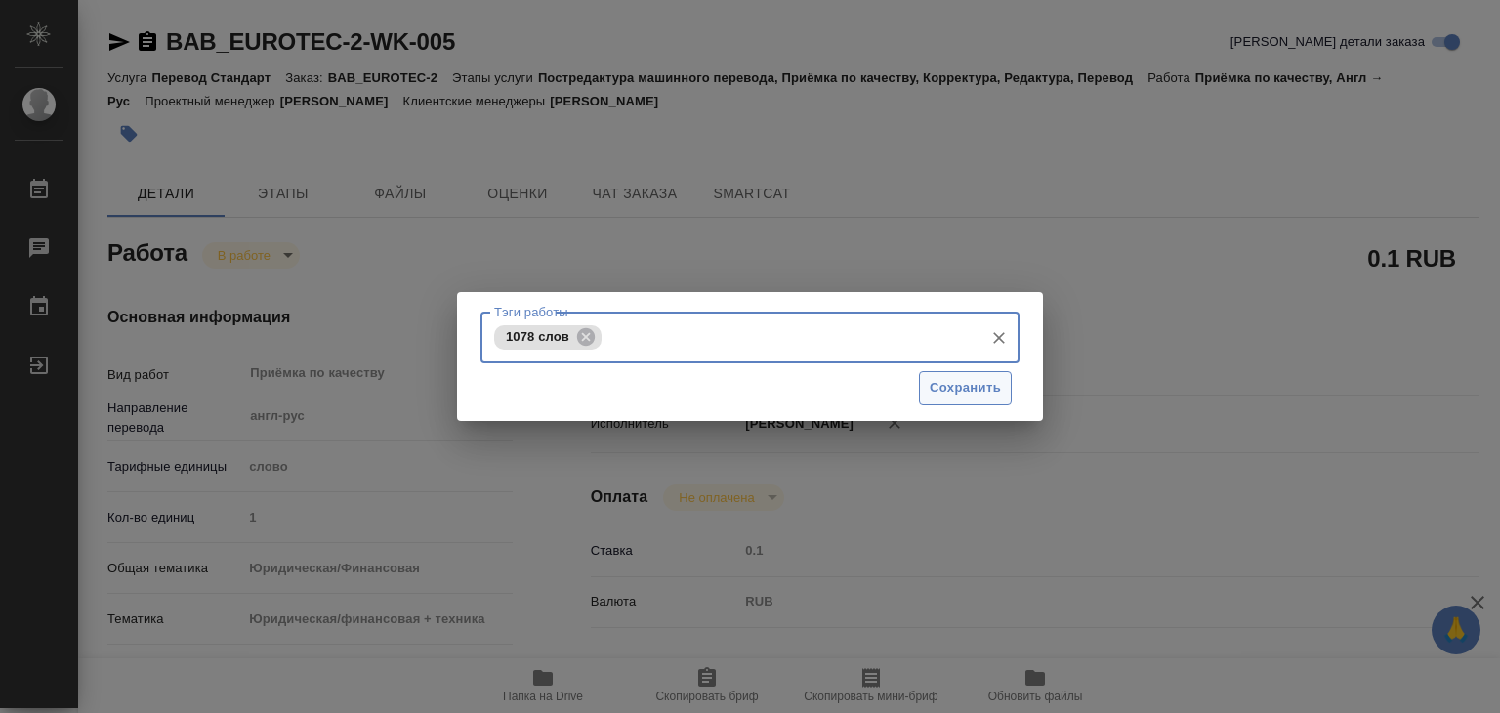
click at [981, 384] on span "Сохранить" at bounding box center [965, 388] width 71 height 22
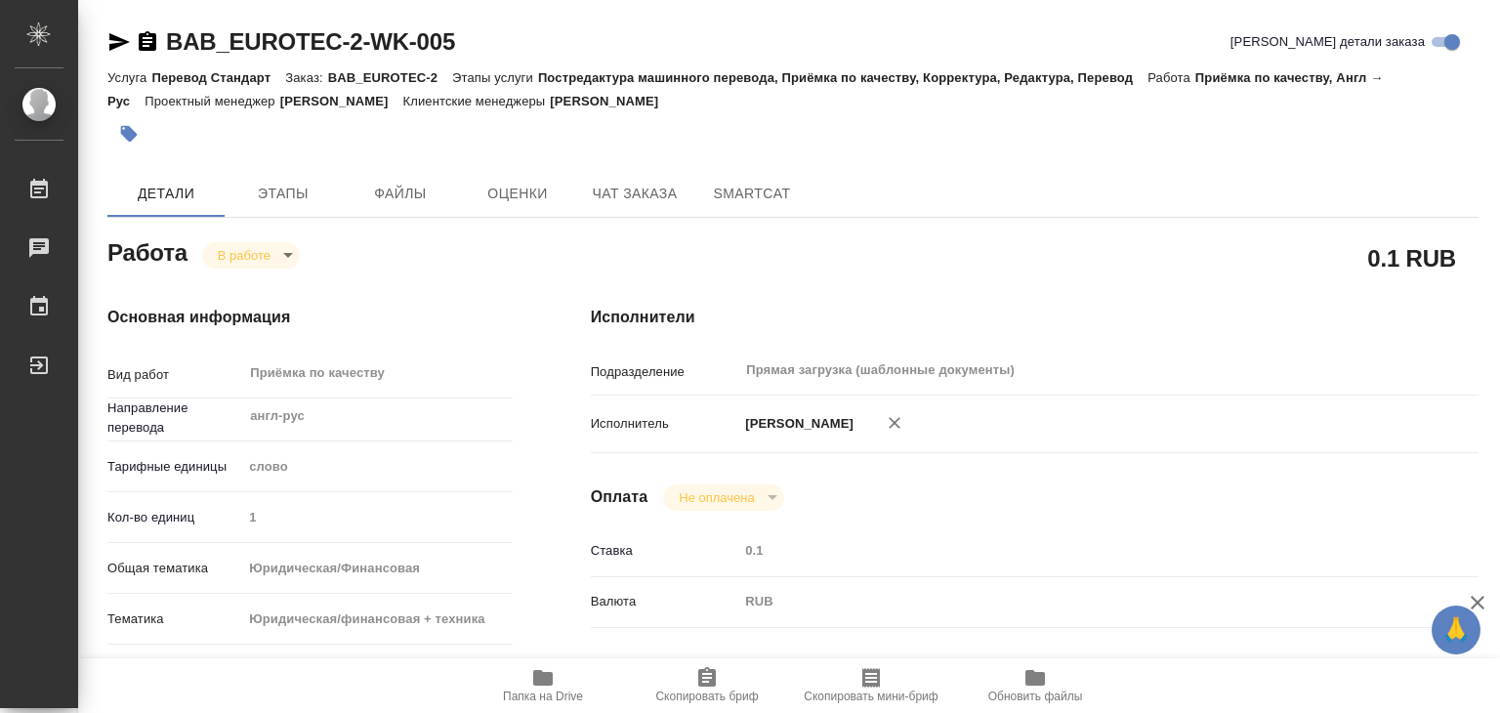
type input "inProgress"
type textarea "Приёмка по качеству"
type textarea "x"
type input "англ-рус"
type input "5a8b1489cc6b4906c91bfd90"
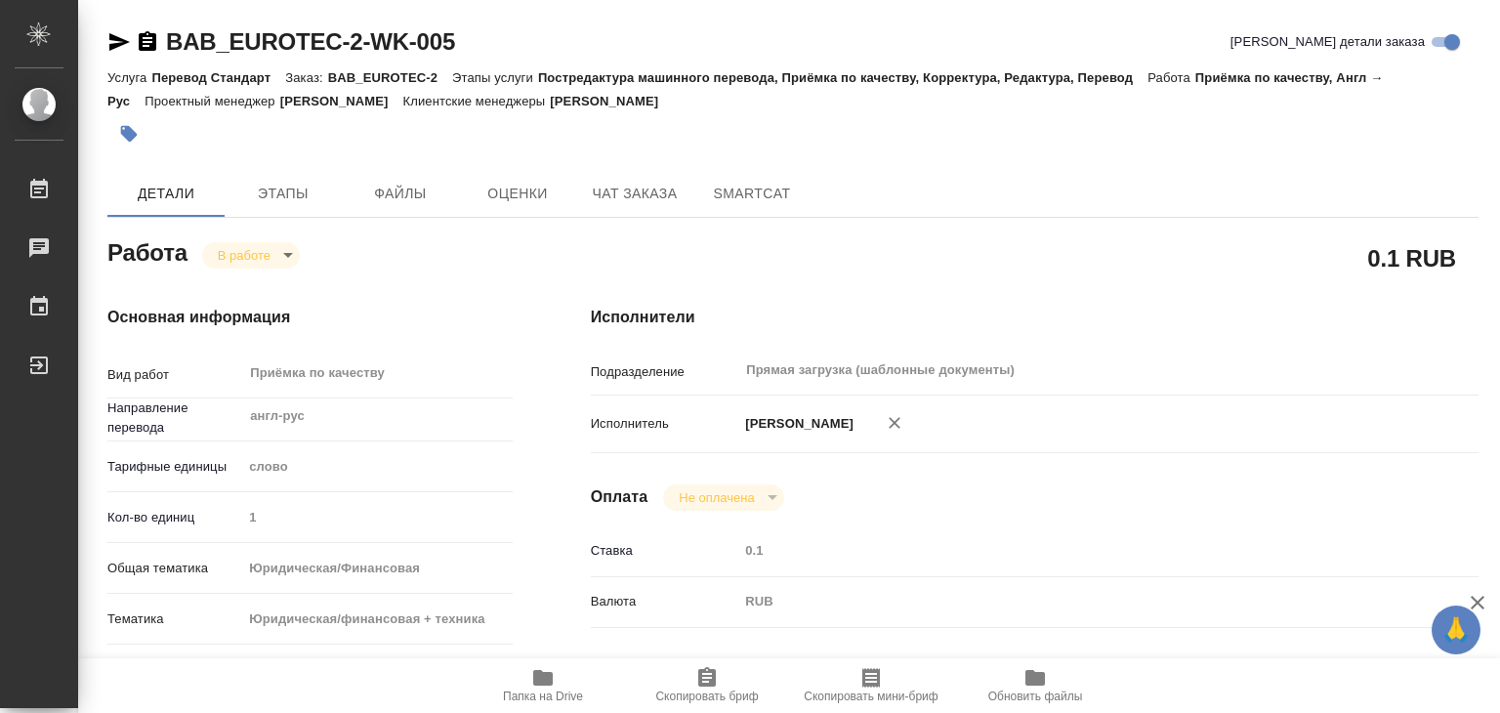
type input "1"
type input "yr-fn"
type input "5a8b8b956a9677013d343e73"
checkbox input "true"
type input "[DATE] 15:00"
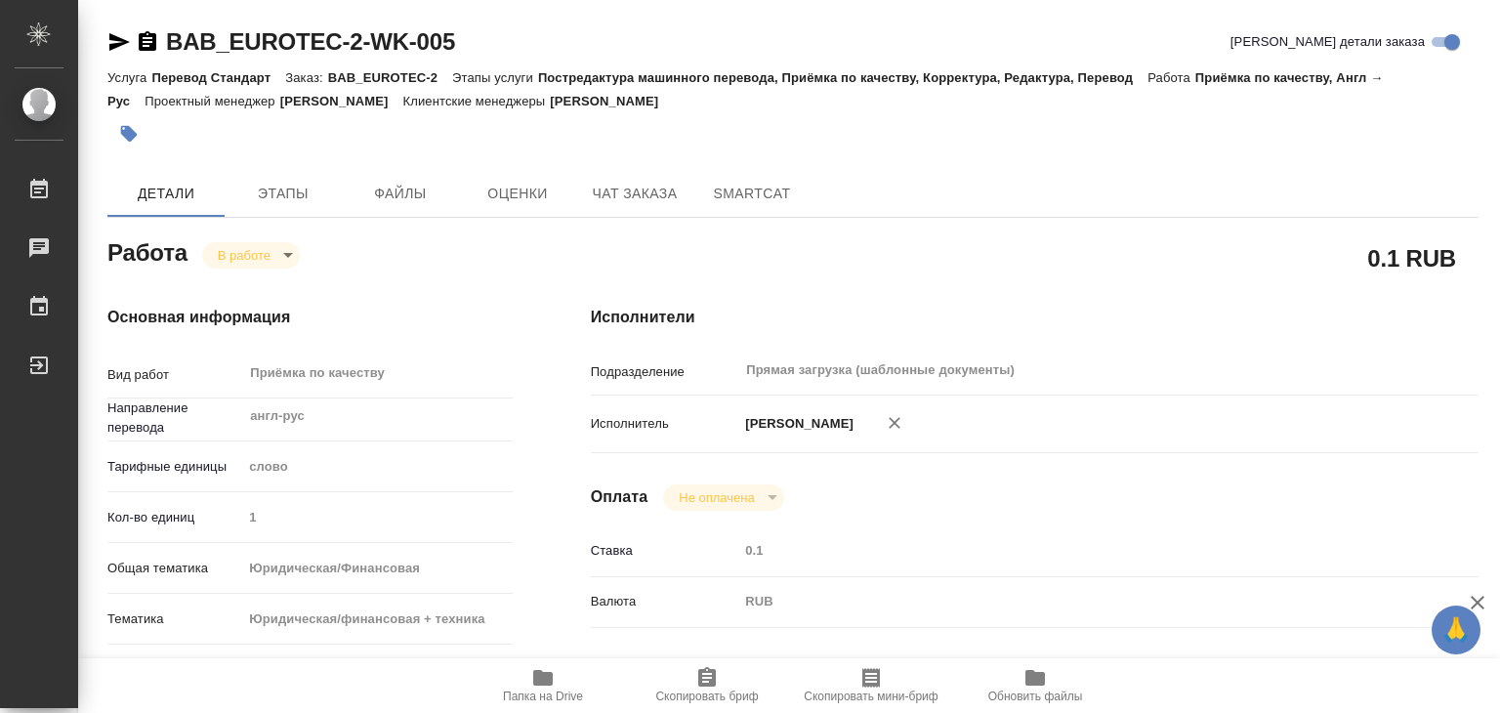
type input "25.09.2025 15:10"
type input "[DATE] 16:00"
type input "[DATE] 18:00"
type input "Прямая загрузка (шаблонные документы)"
type input "notPayed"
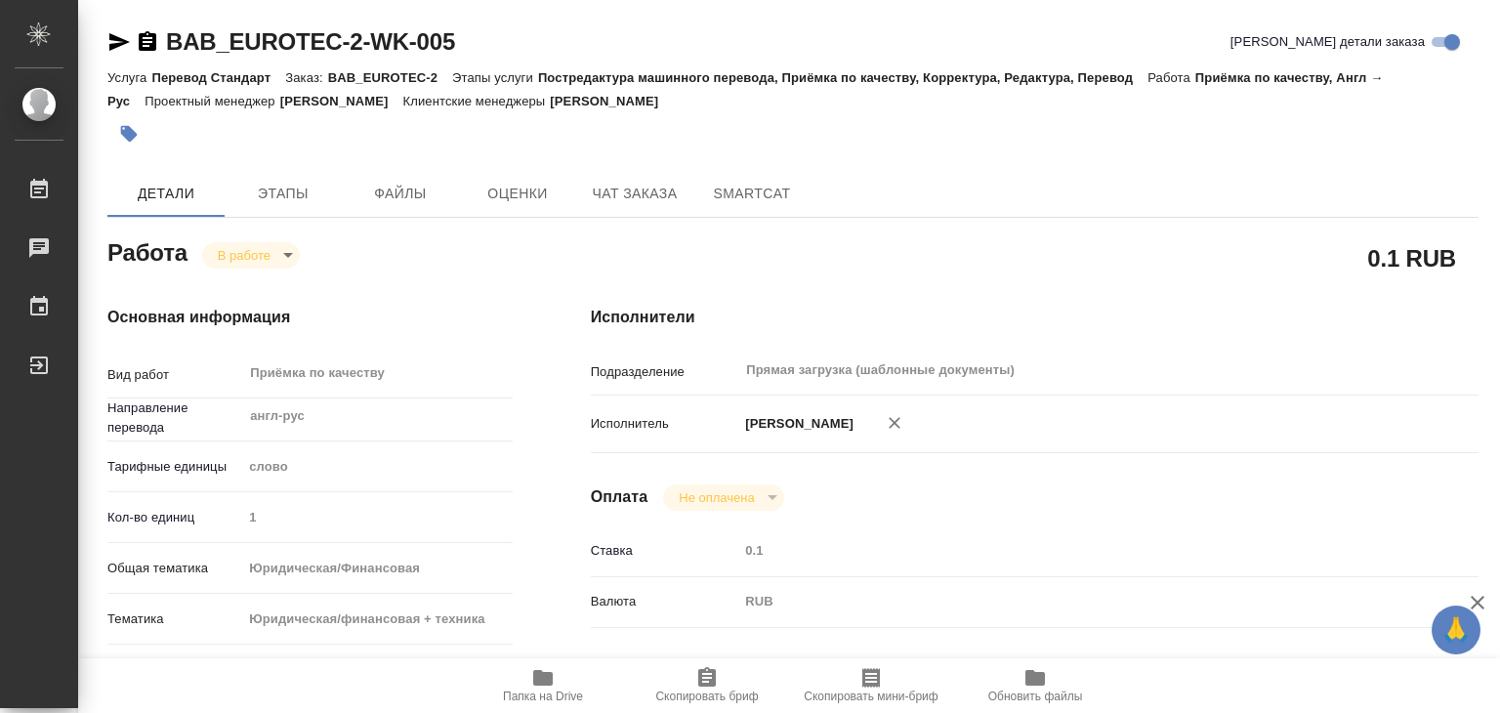
type input "0.1"
type input "RUB"
type input "Алилекова Валерия"
type textarea "под нот ссылка на референс: [URL][DOMAIN_NAME] Файл - [URL][DOMAIN_NAME]"
type textarea "x"
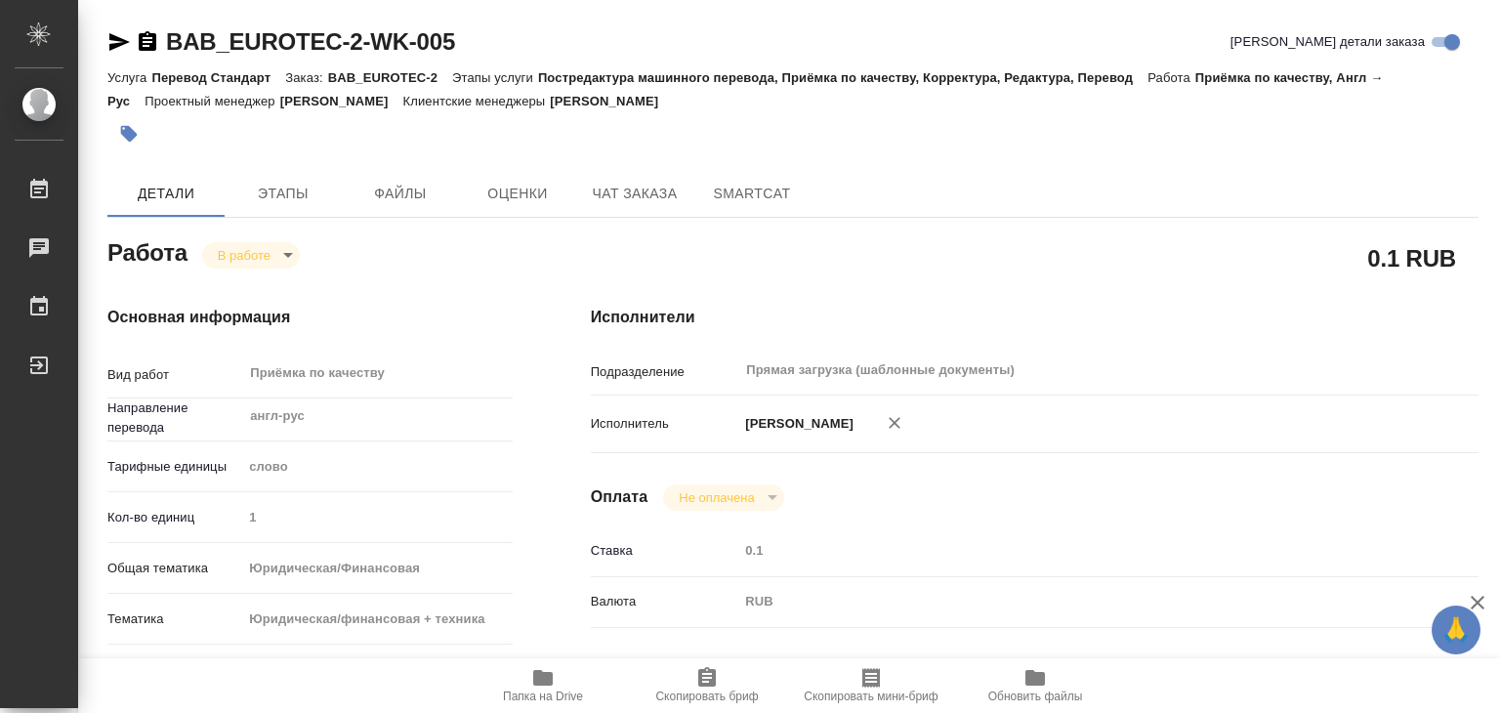
type textarea "/Clients/«Евротек Сервис»/Orders/BAB_EUROTEC-2/Corrected/BAB_EUROTEC-2-WK-005"
type textarea "x"
type input "BAB_EUROTEC-2"
type input "Перевод Стандарт"
type input "Постредактура машинного перевода, Приёмка по качеству, Корректура, Редактура, П…"
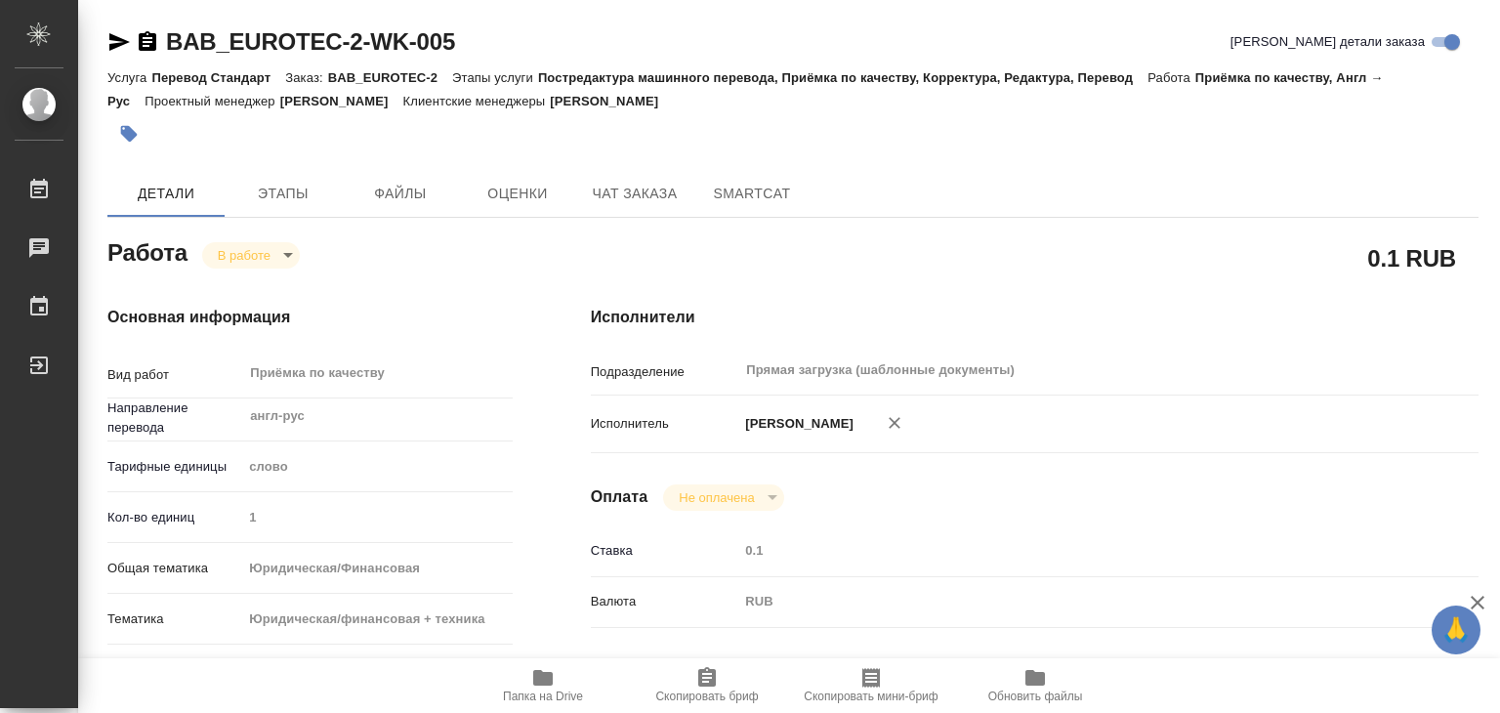
type input "[PERSON_NAME]"
type input "/Clients/«Евротек Сервис»/Orders/BAB_EUROTEC-2"
type textarea "x"
type textarea "клиент также направил файл эксель и их перевод в помощь [URL][DOMAIN_NAME]"
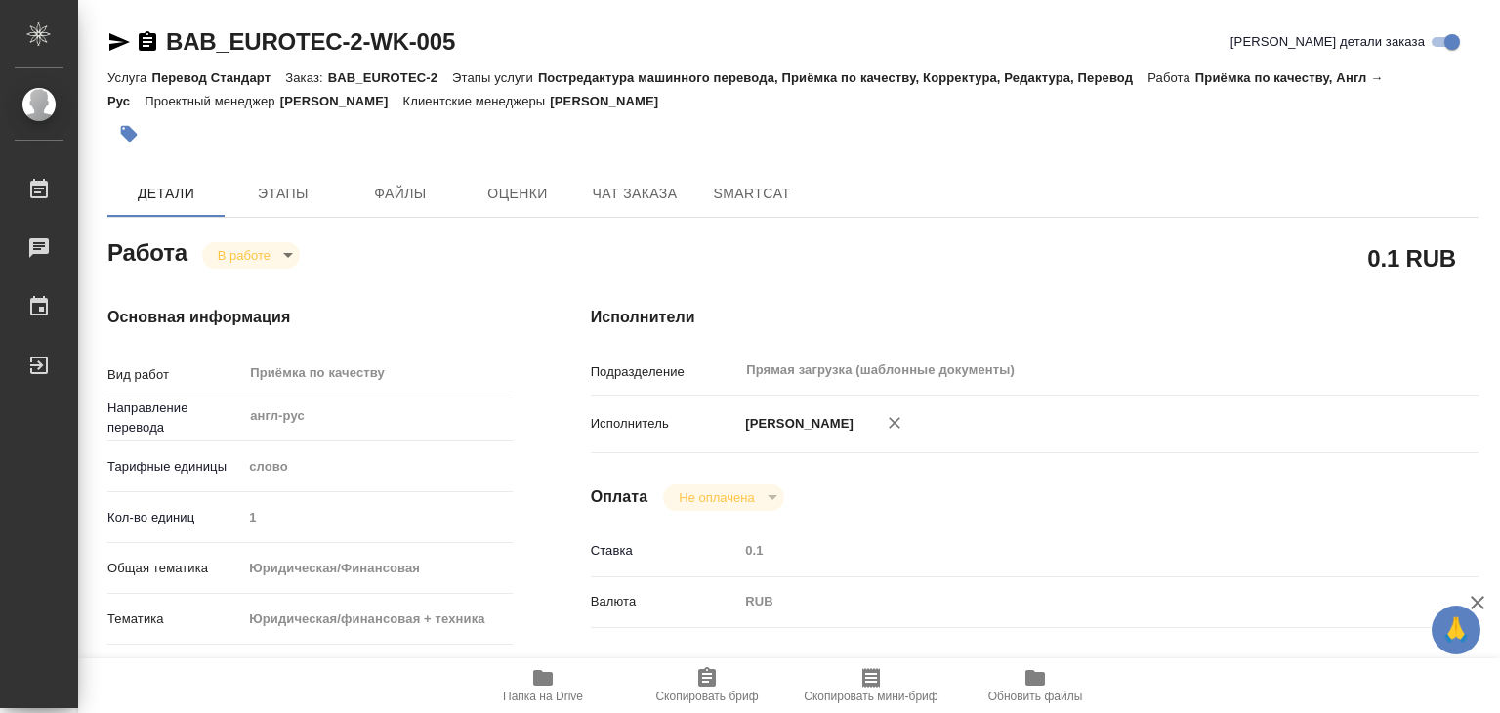
type textarea "x"
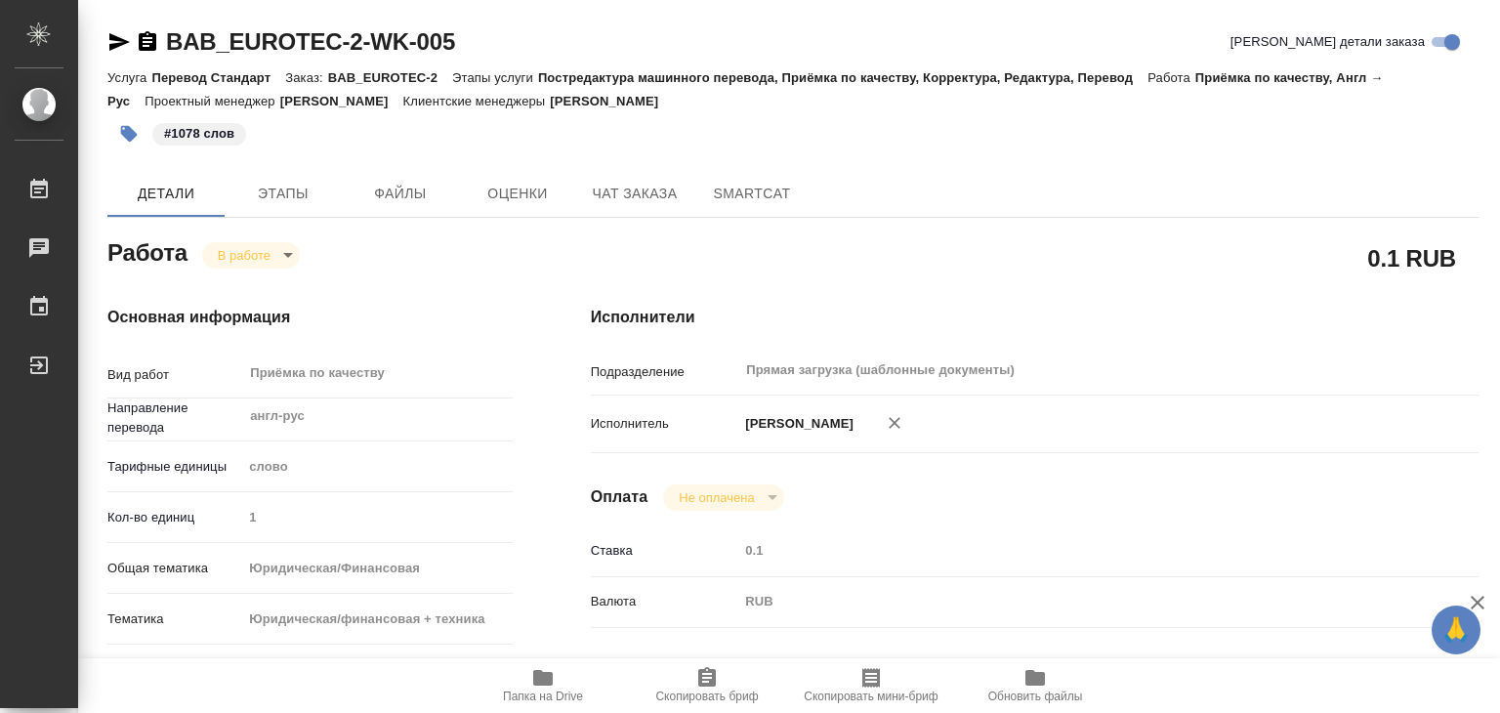
type textarea "x"
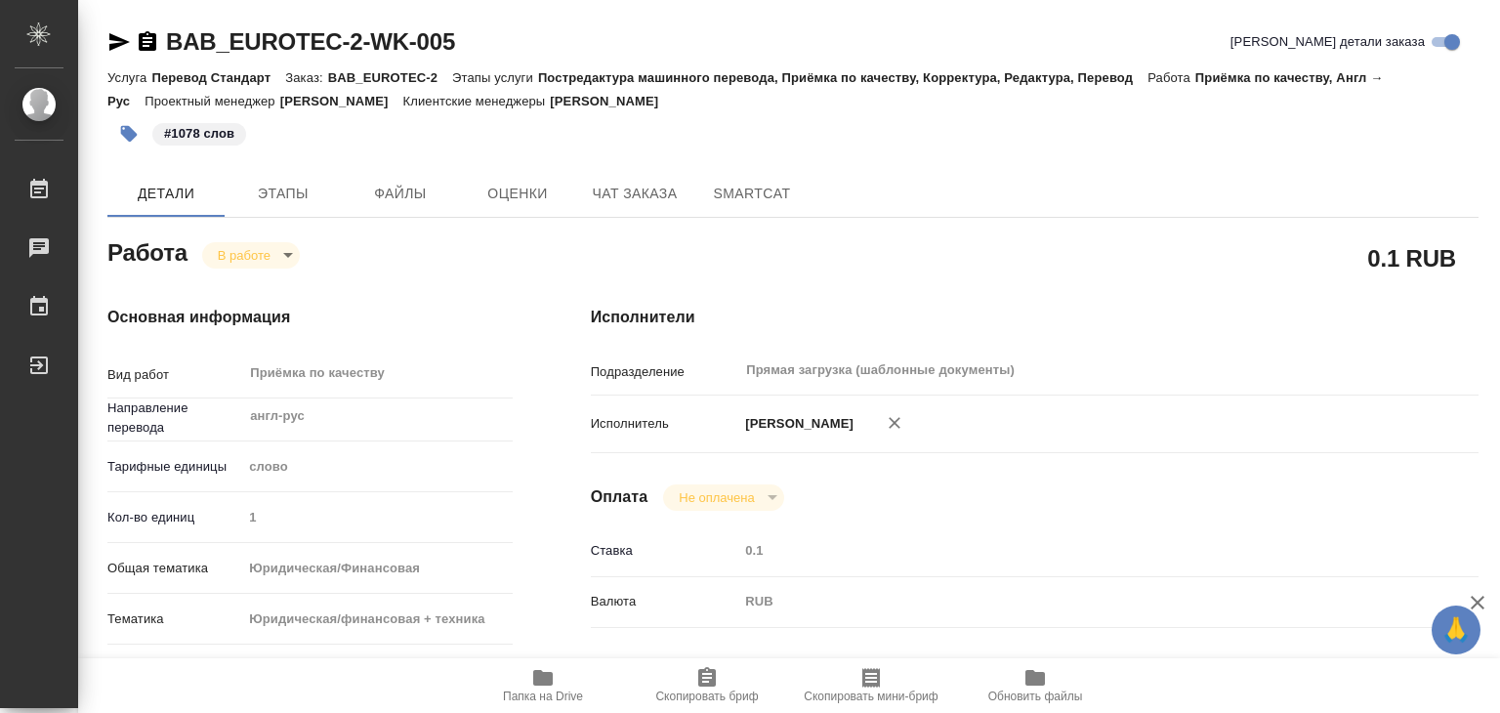
type textarea "x"
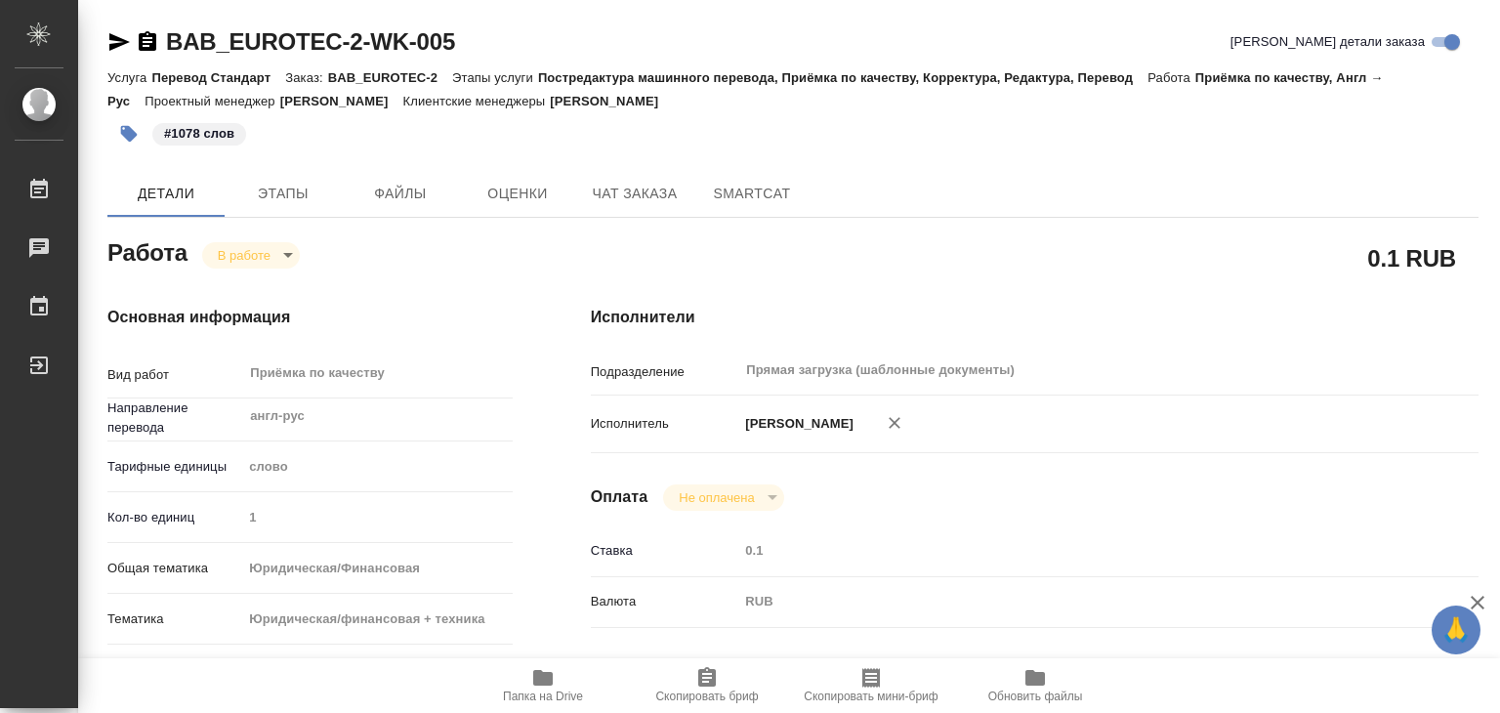
type textarea "x"
click at [551, 684] on icon "button" at bounding box center [543, 678] width 20 height 16
click at [257, 253] on body "🙏 .cls-1 fill:#fff; AWATERA Alilekova Valeriya Работы 0 Чаты График Выйти BAB_E…" at bounding box center [750, 356] width 1500 height 713
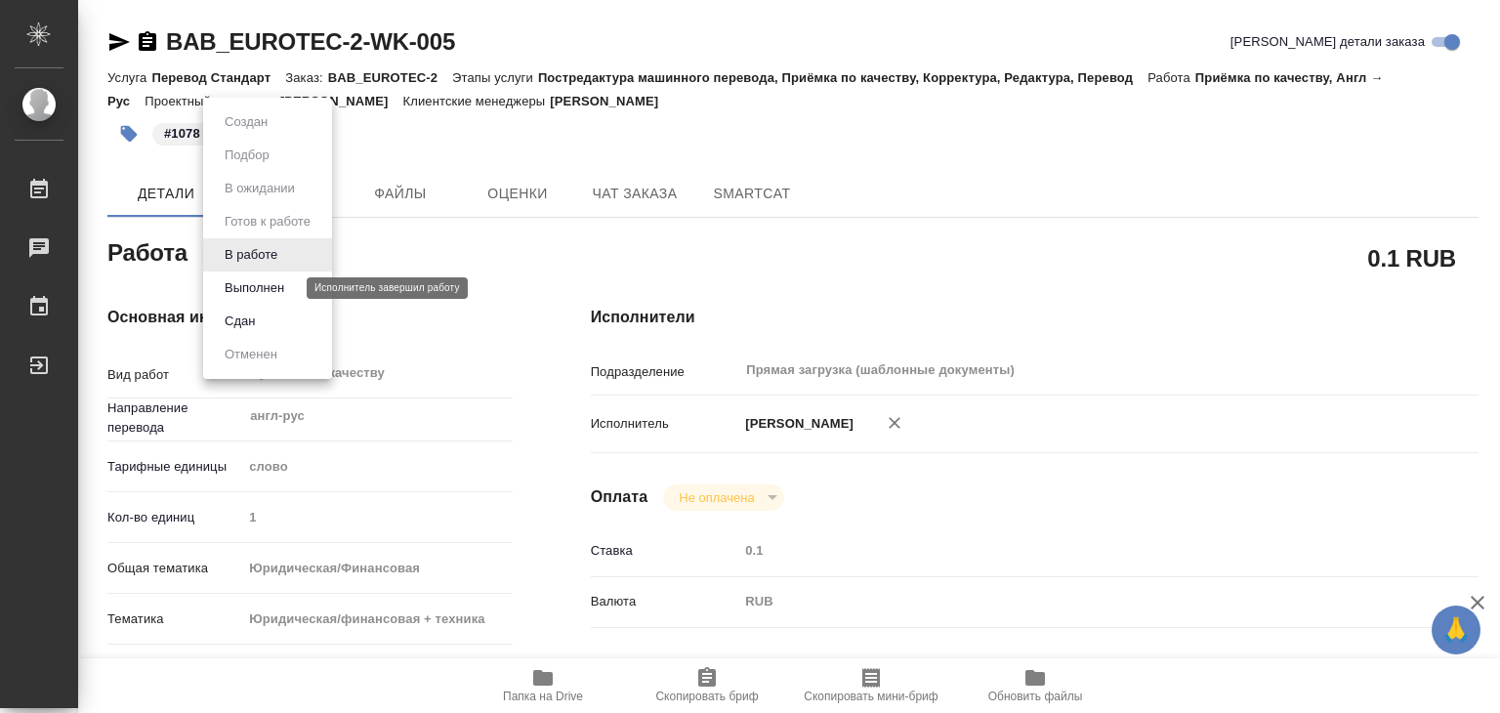
click at [277, 291] on button "Выполнен" at bounding box center [254, 287] width 71 height 21
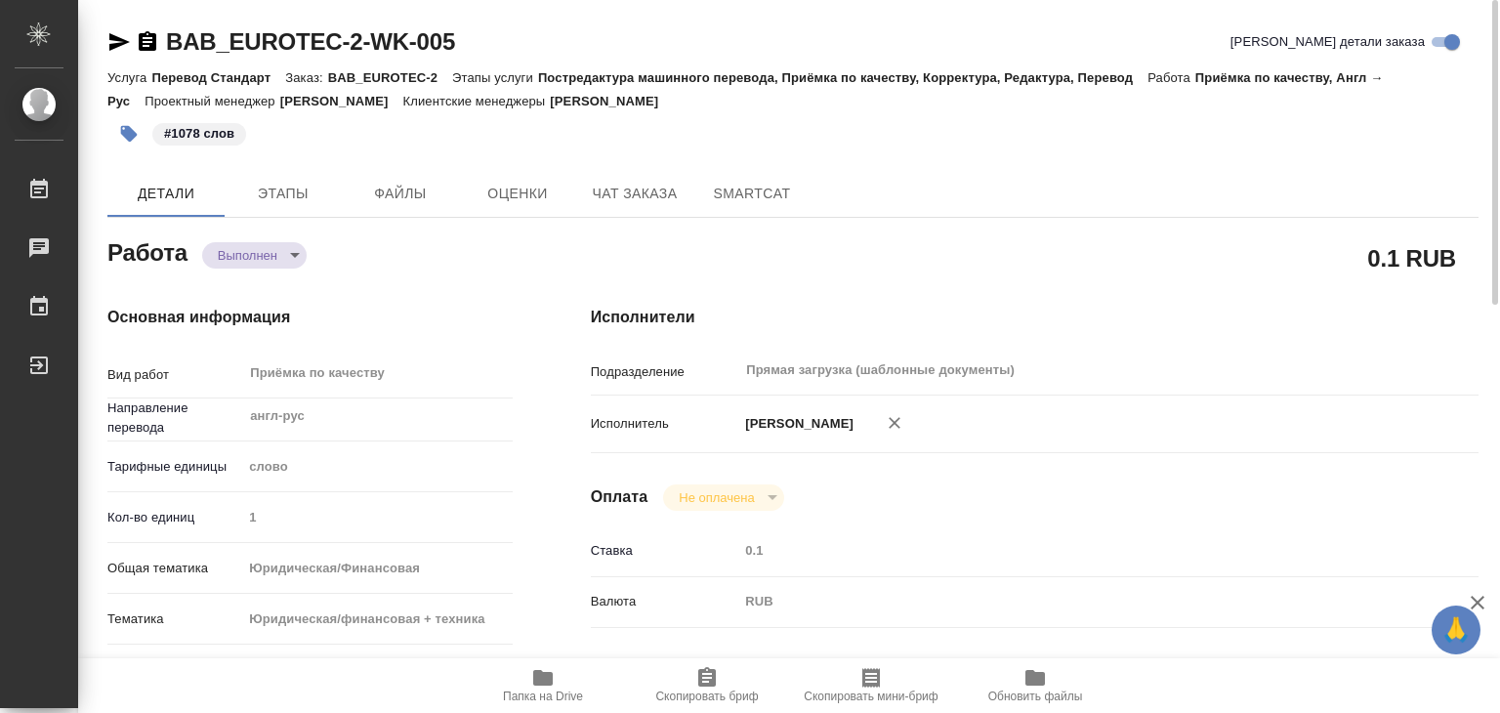
type textarea "x"
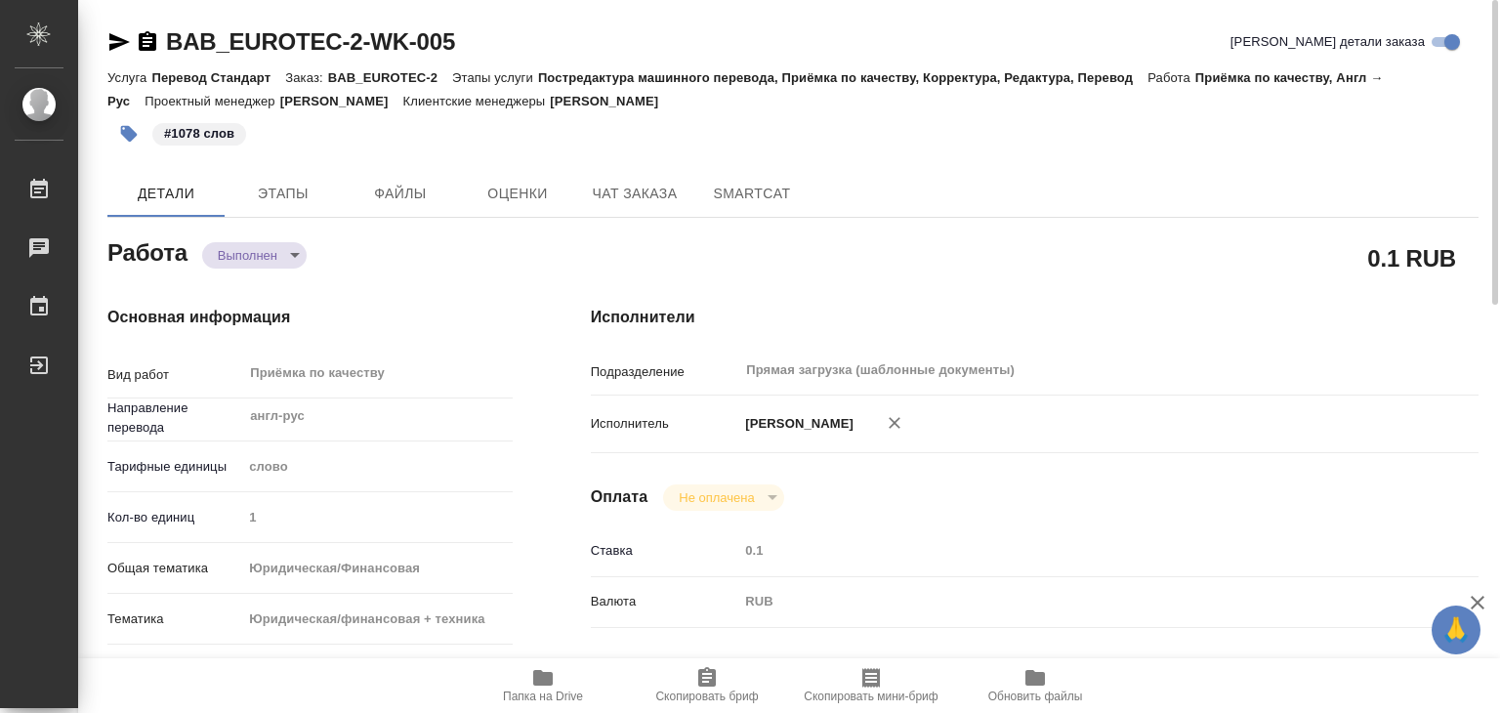
type textarea "x"
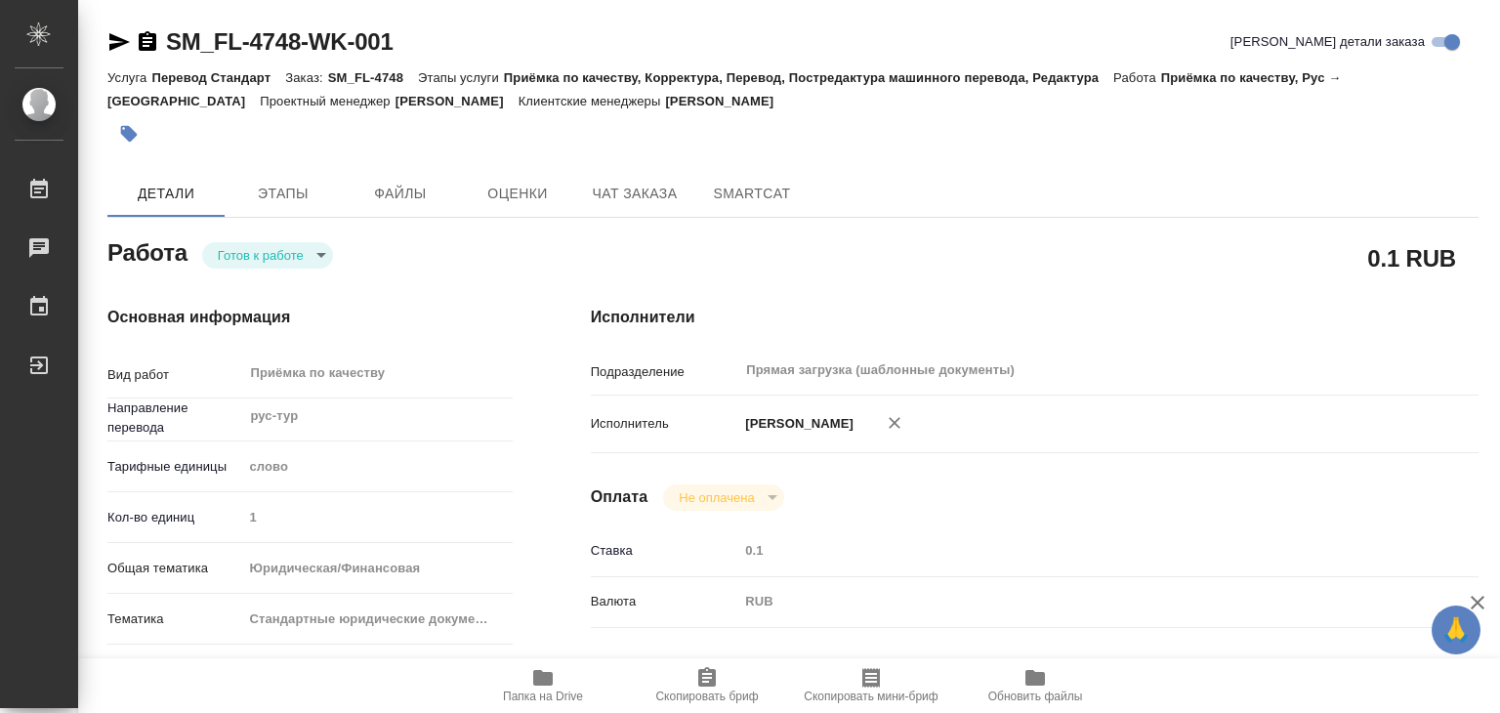
click at [702, 58] on div "SM_FL-4748-WK-001 Кратко детали заказа" at bounding box center [792, 45] width 1371 height 39
